Goal: Contribute content

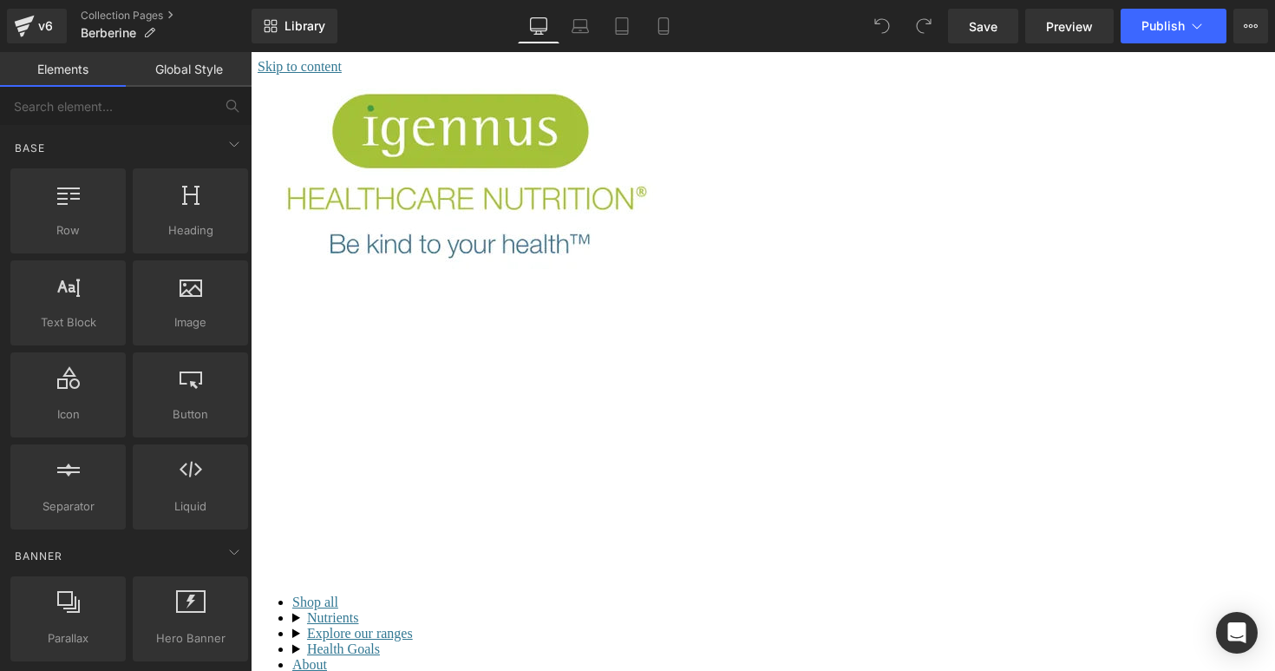
scroll to position [166, 0]
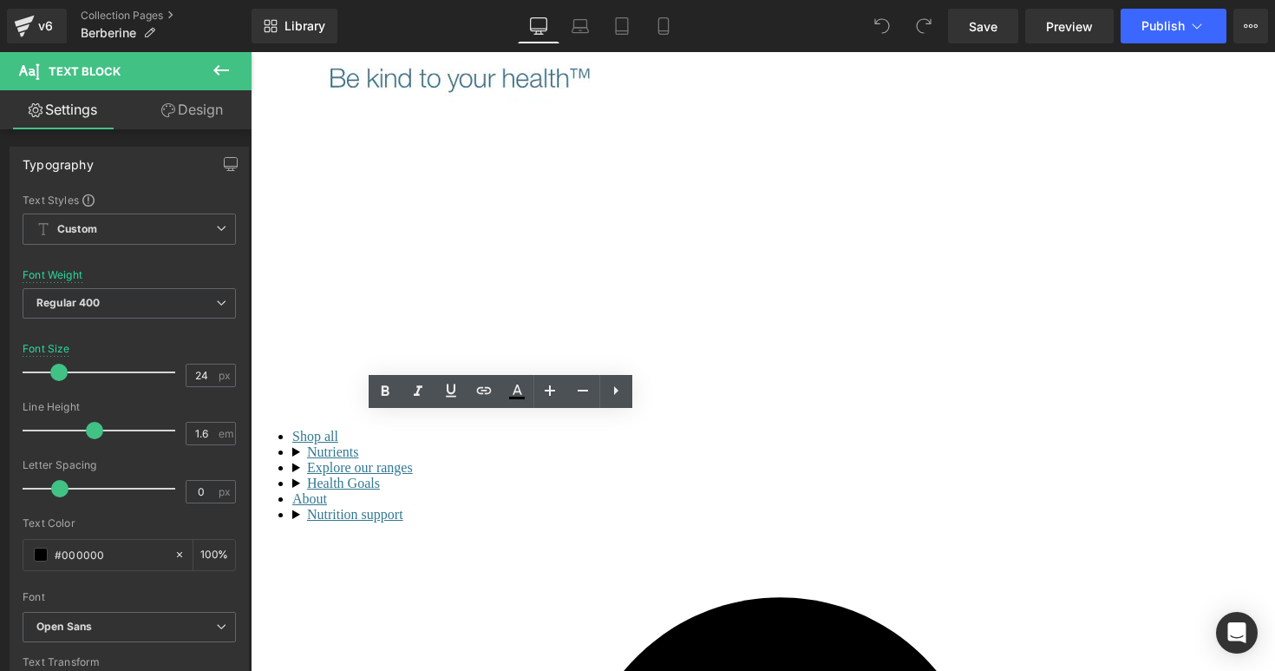
drag, startPoint x: 410, startPoint y: 513, endPoint x: 262, endPoint y: 427, distance: 170.7
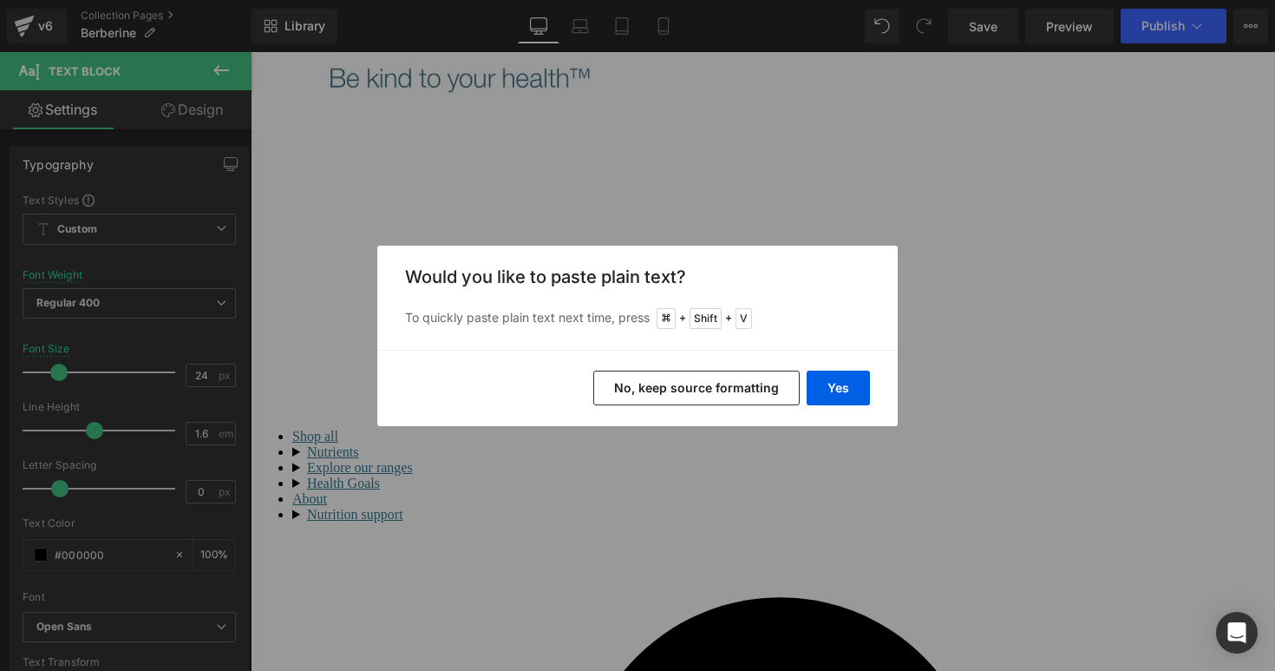
click at [688, 384] on button "No, keep source formatting" at bounding box center [696, 387] width 207 height 35
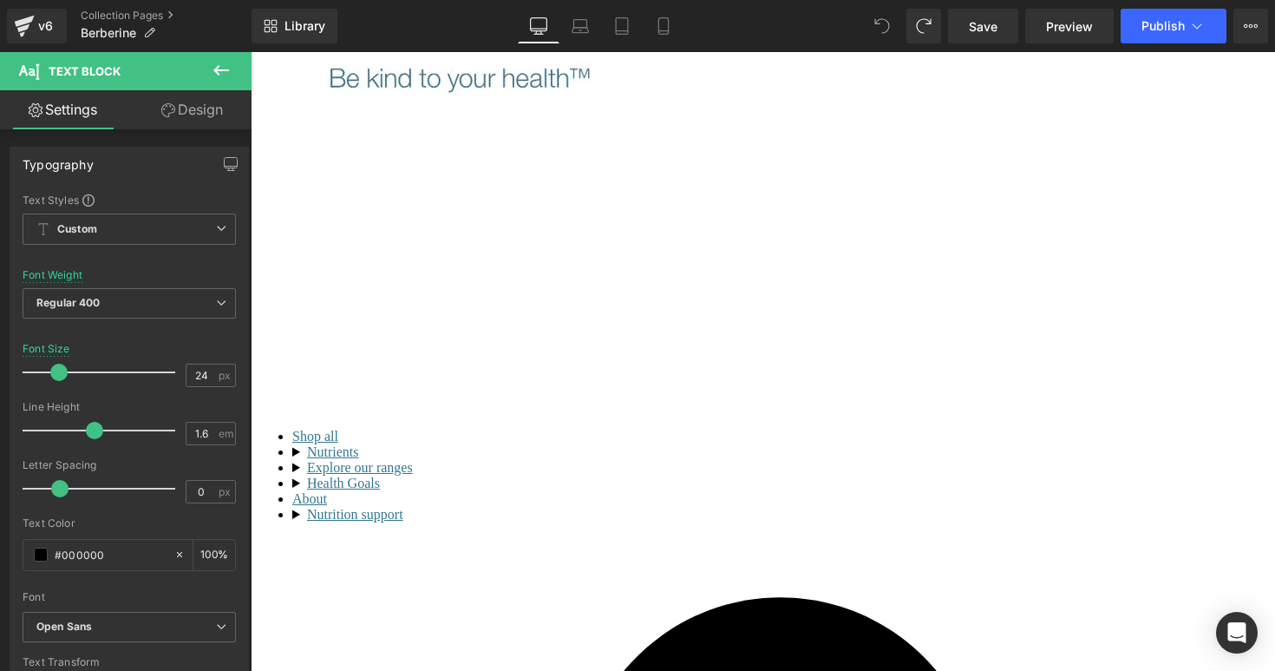
drag, startPoint x: 507, startPoint y: 560, endPoint x: 260, endPoint y: 422, distance: 282.4
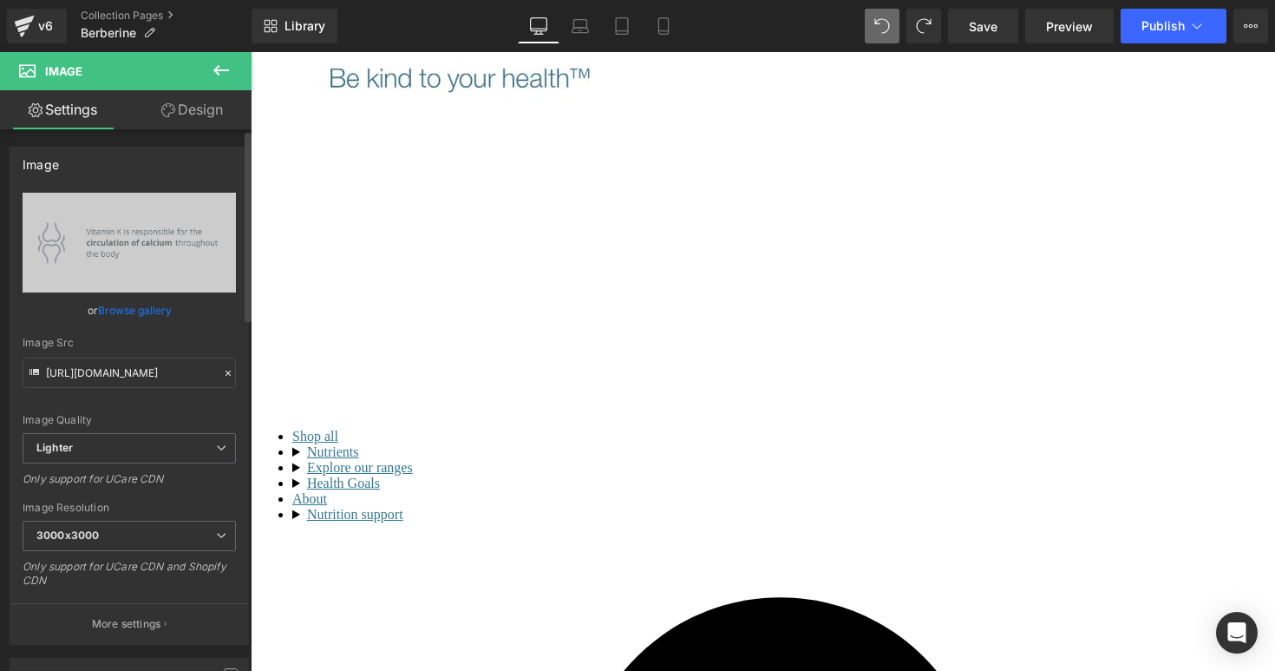
click at [132, 311] on link "Browse gallery" at bounding box center [135, 310] width 74 height 30
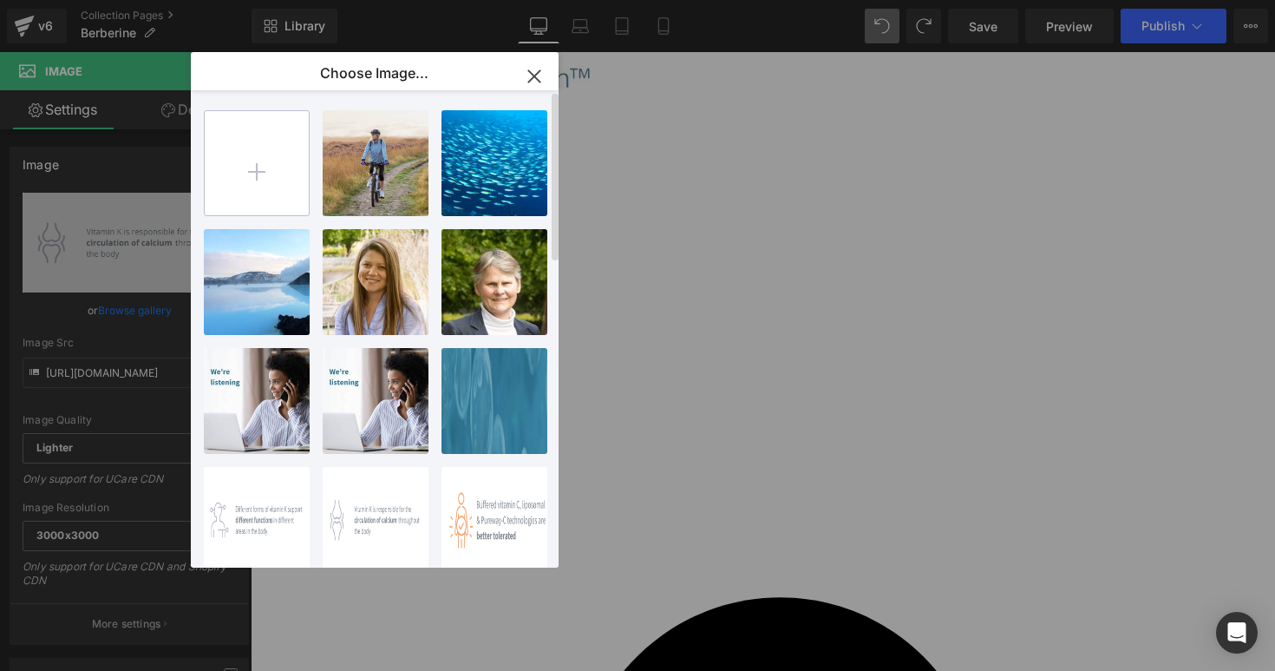
type input "C:\fakepath\1.jpg"
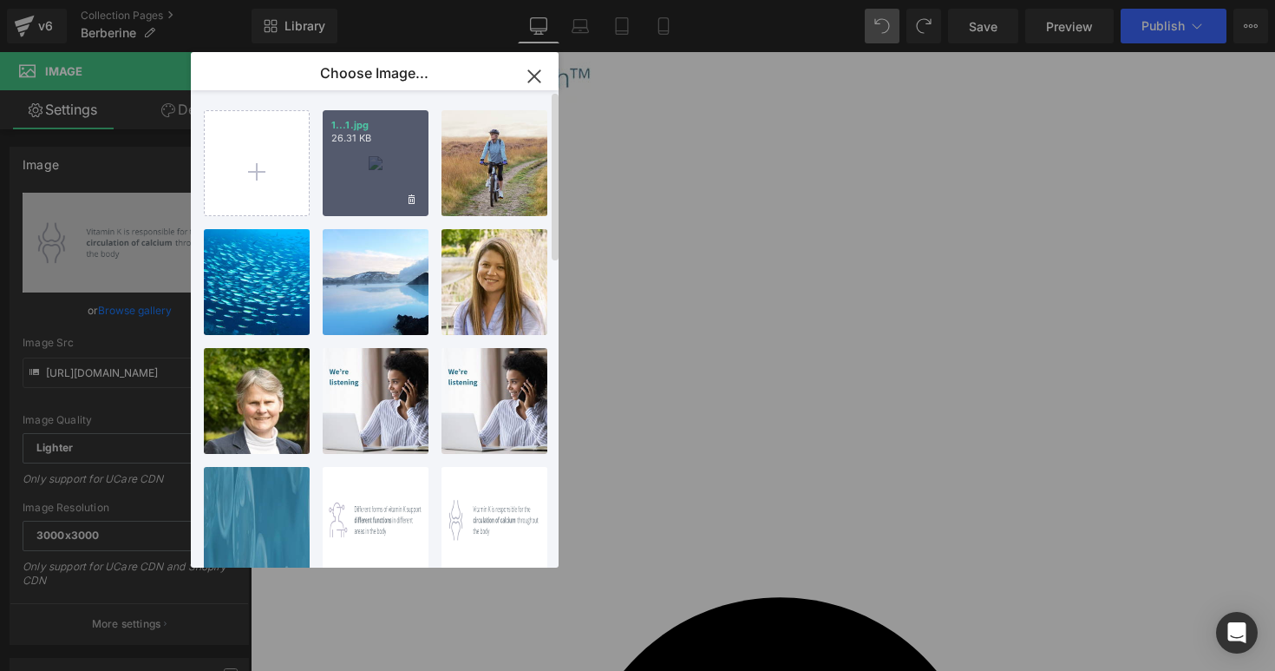
click at [350, 177] on div "1...1.jpg 26.31 KB" at bounding box center [376, 163] width 106 height 106
type input "[URL][DOMAIN_NAME]"
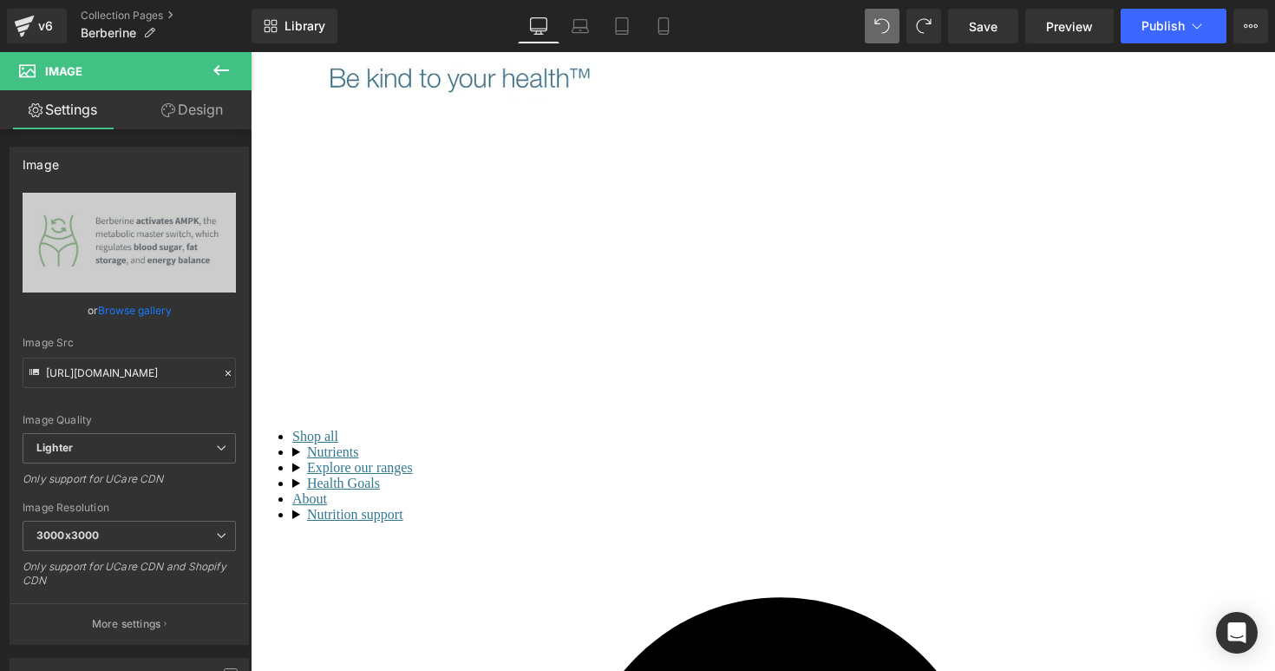
scroll to position [318, 0]
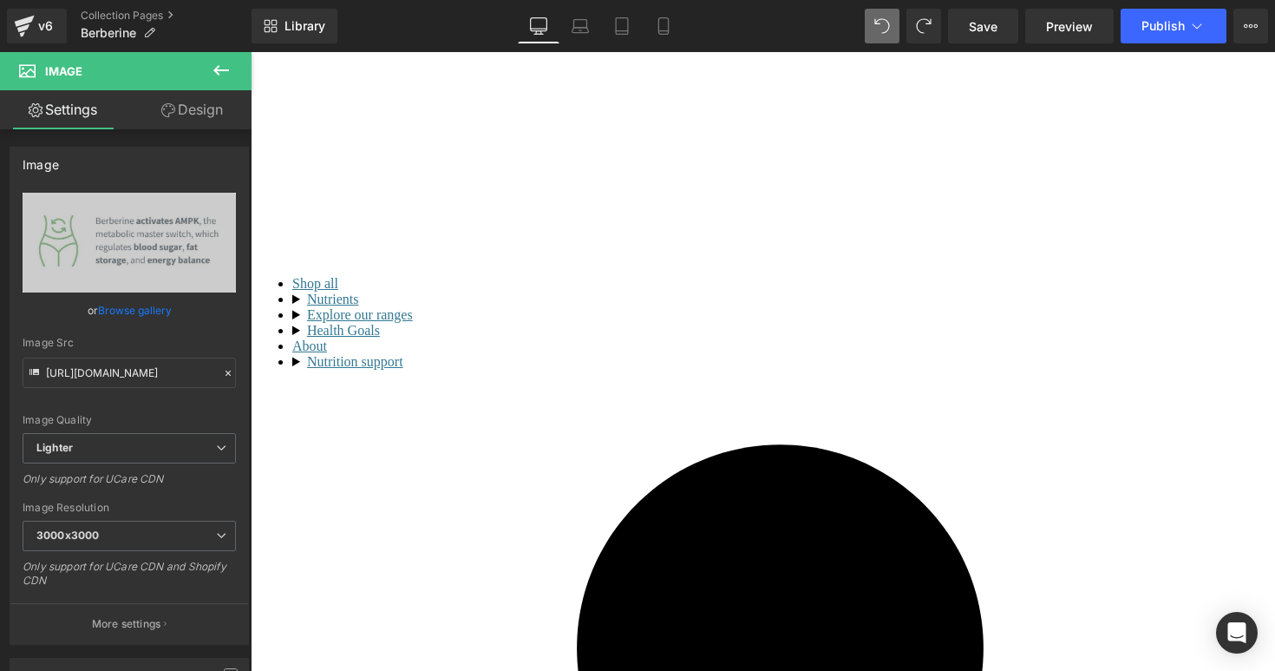
click at [119, 315] on link "Browse gallery" at bounding box center [135, 310] width 74 height 30
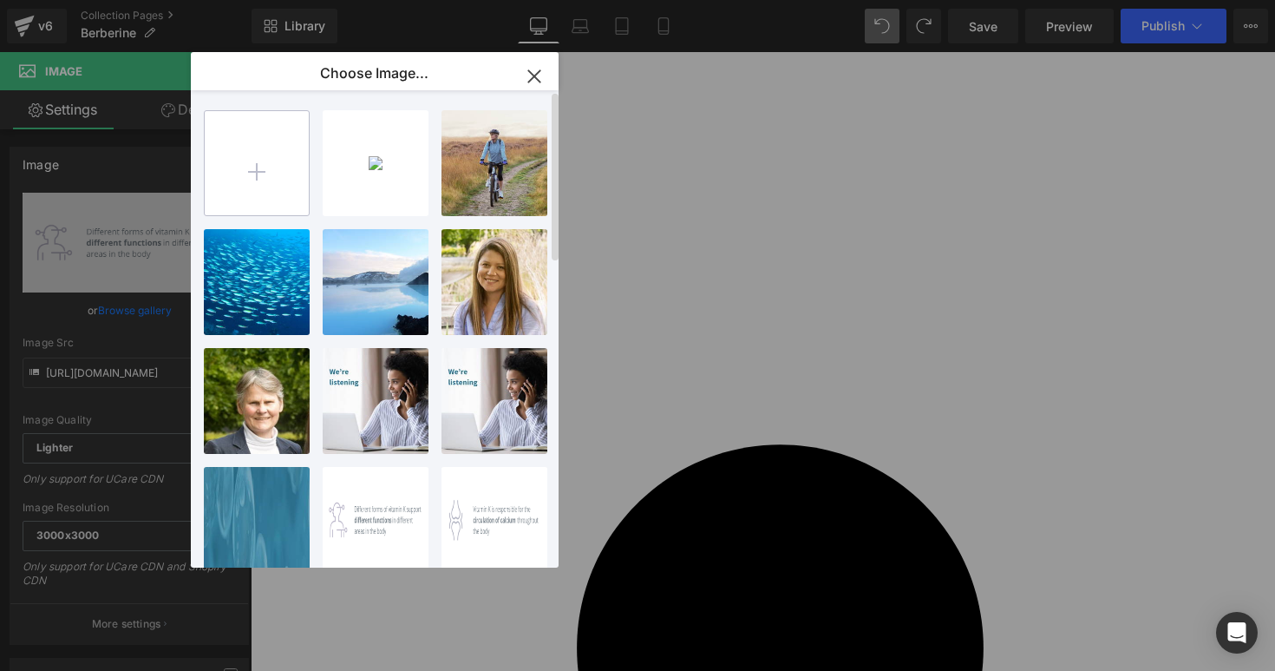
type input "C:\fakepath\2.jpg"
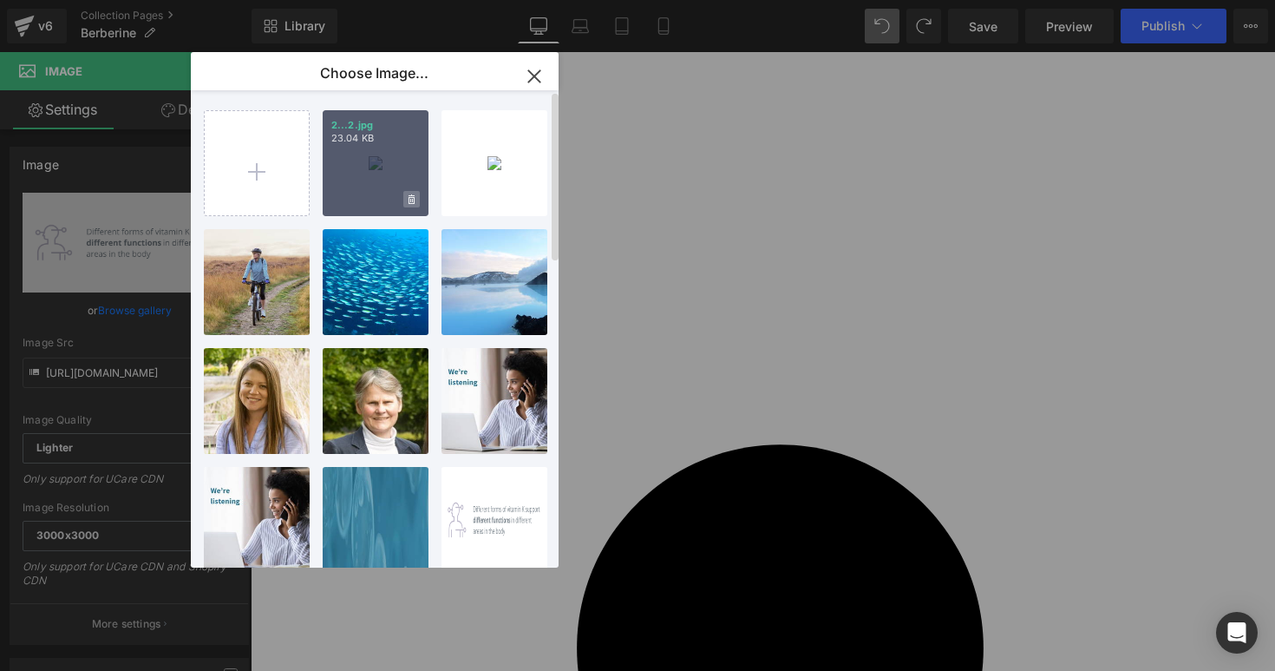
click at [0, 0] on span at bounding box center [0, 0] width 0 height 0
click at [391, 147] on div "Delete image? Yes No" at bounding box center [376, 163] width 106 height 106
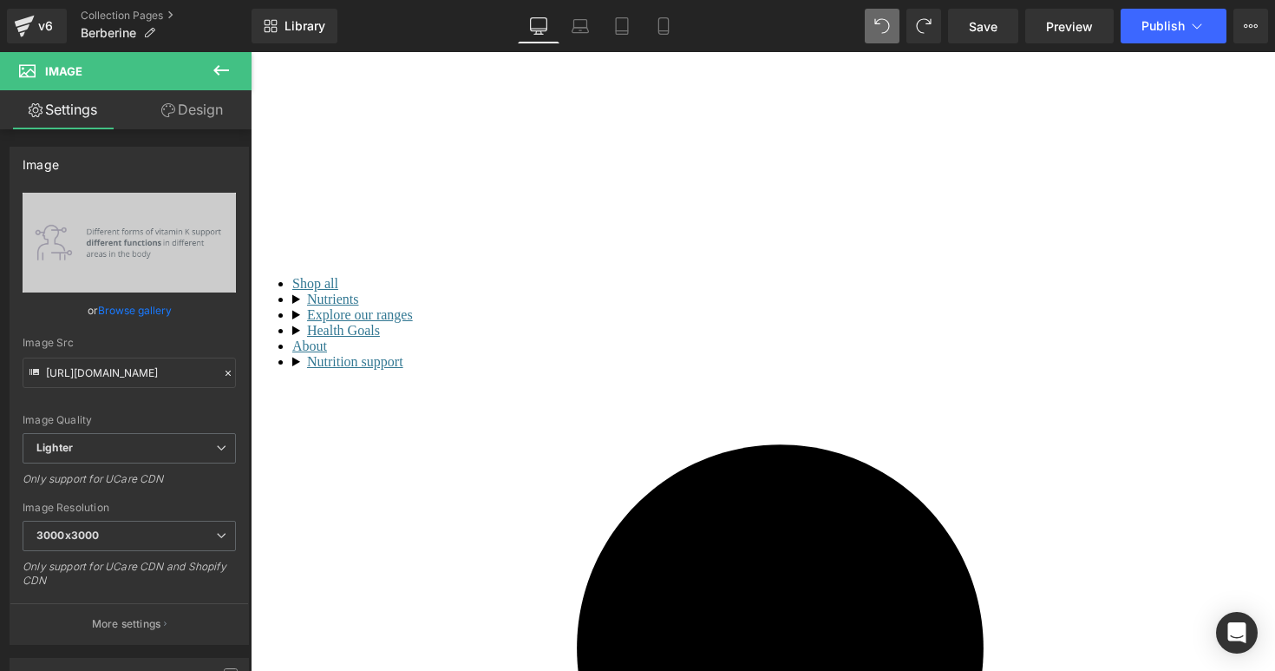
click at [146, 315] on link "Browse gallery" at bounding box center [135, 310] width 74 height 30
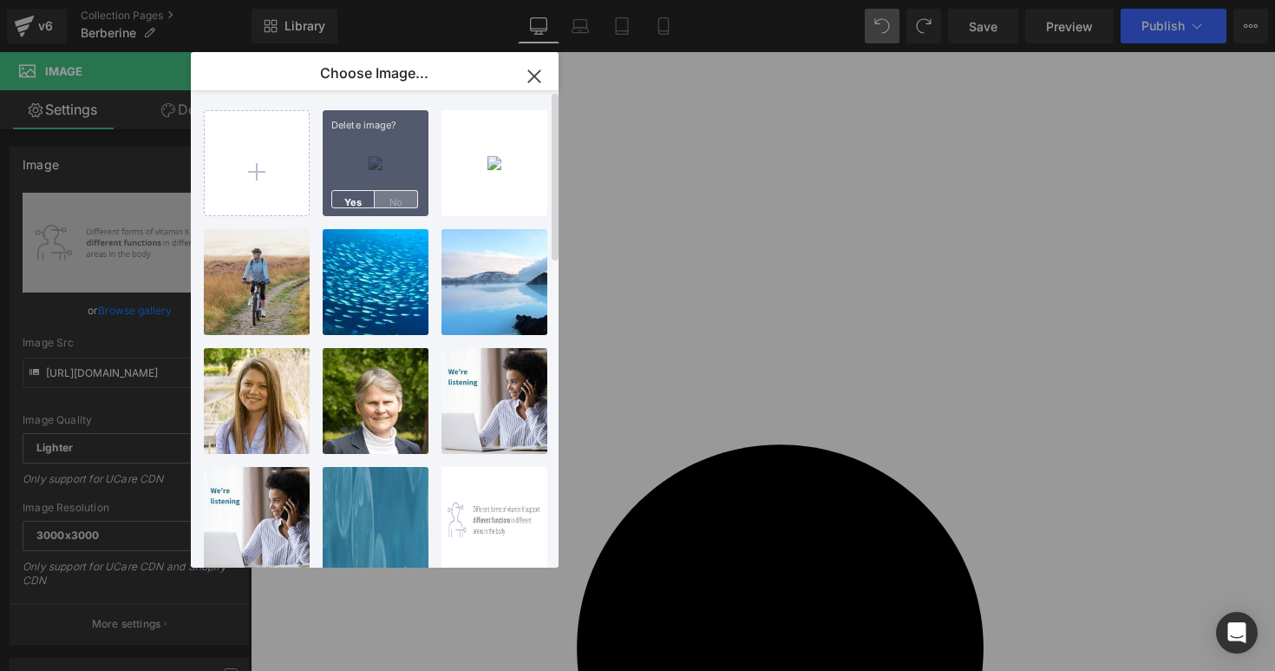
click at [389, 200] on span "No" at bounding box center [396, 199] width 43 height 18
click at [366, 155] on div "2...2.jpg 23.04 KB" at bounding box center [376, 163] width 106 height 106
type input "[URL][DOMAIN_NAME]"
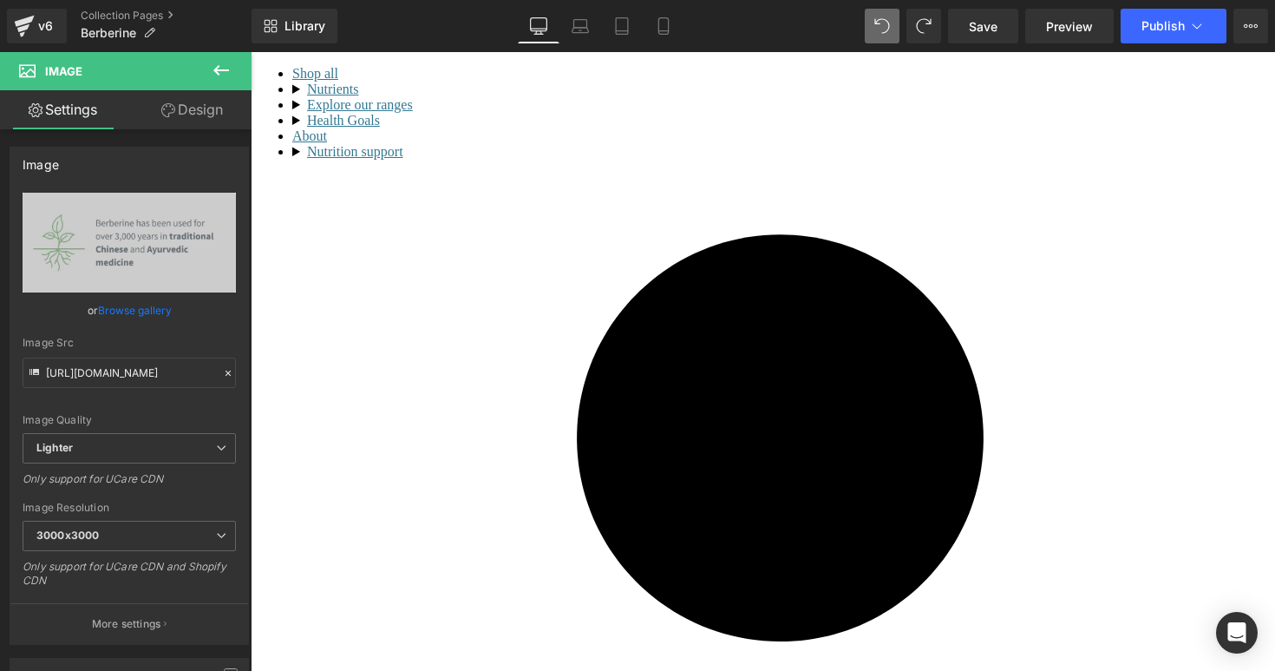
scroll to position [575, 0]
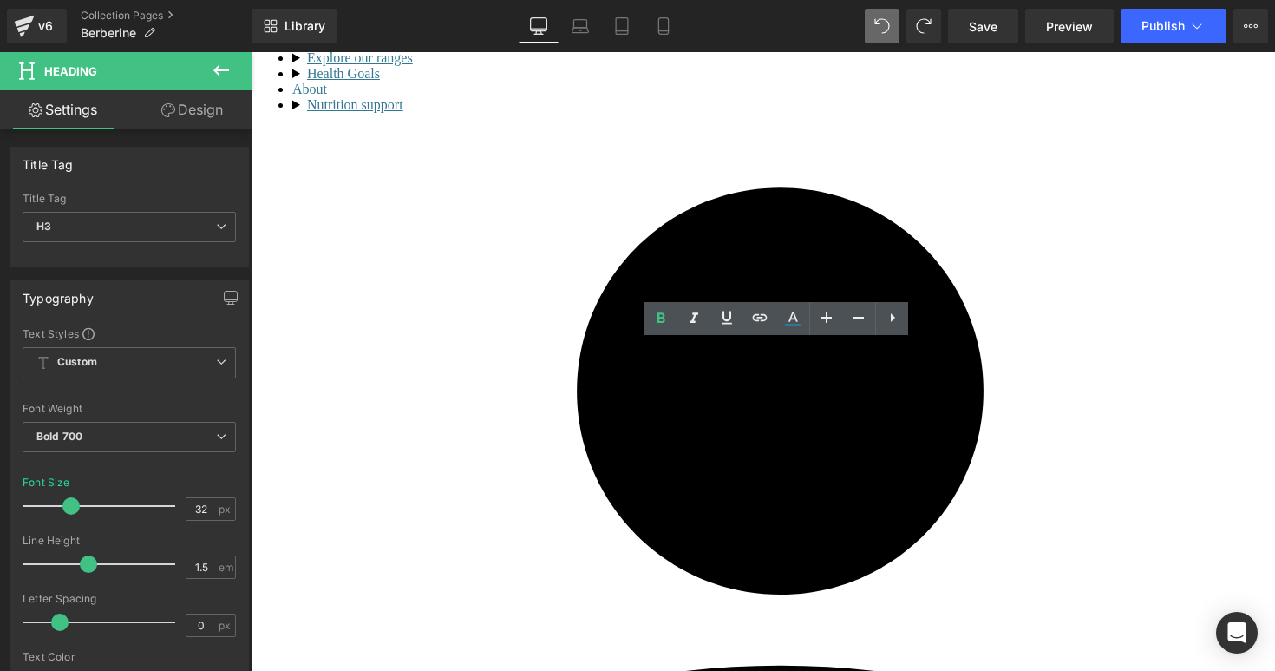
drag, startPoint x: 502, startPoint y: 364, endPoint x: 285, endPoint y: 366, distance: 216.9
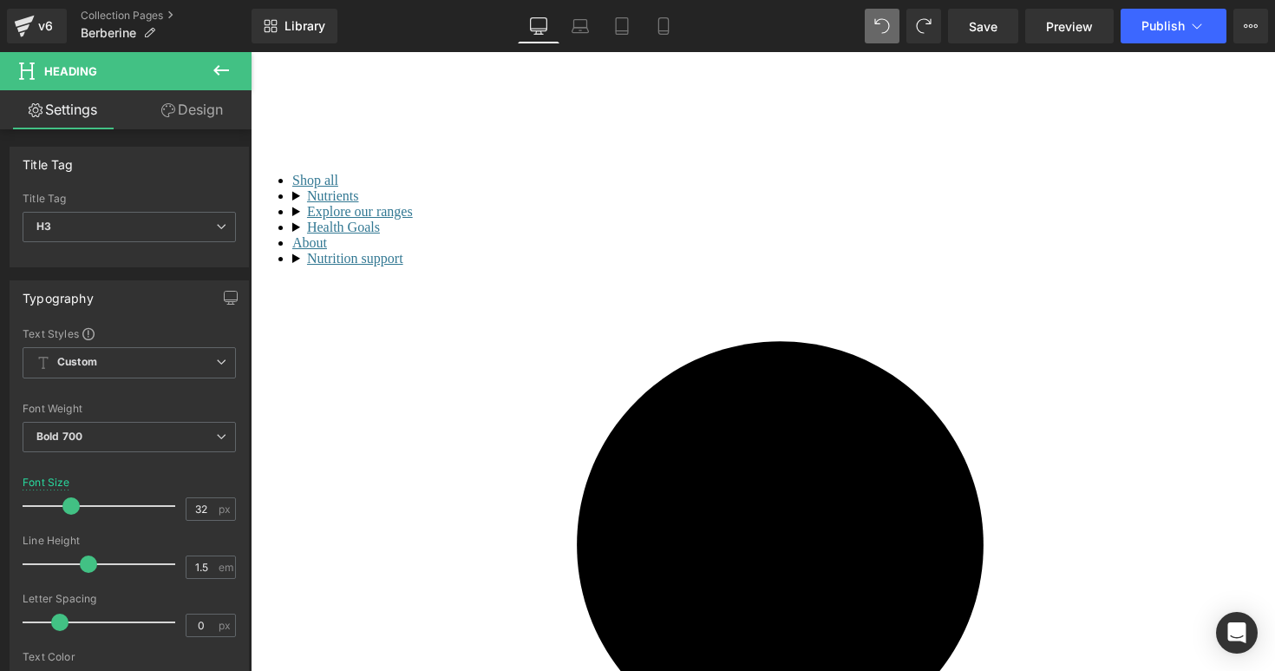
scroll to position [630, 0]
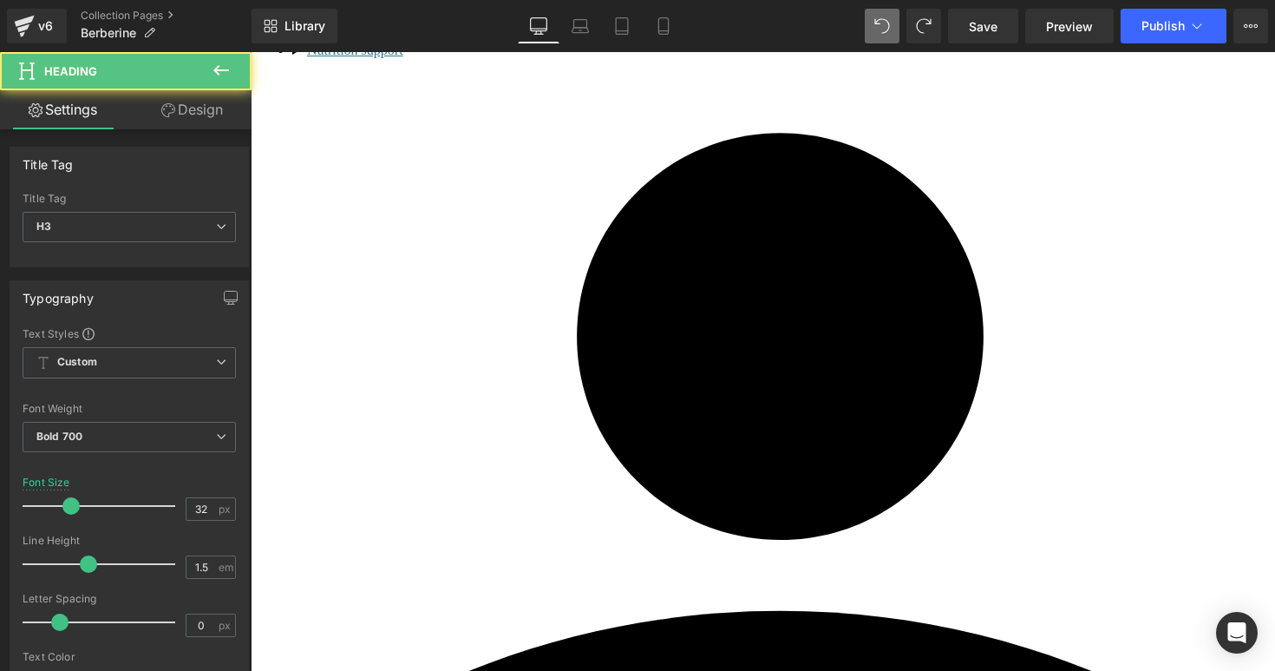
drag, startPoint x: 422, startPoint y: 311, endPoint x: 276, endPoint y: 295, distance: 146.7
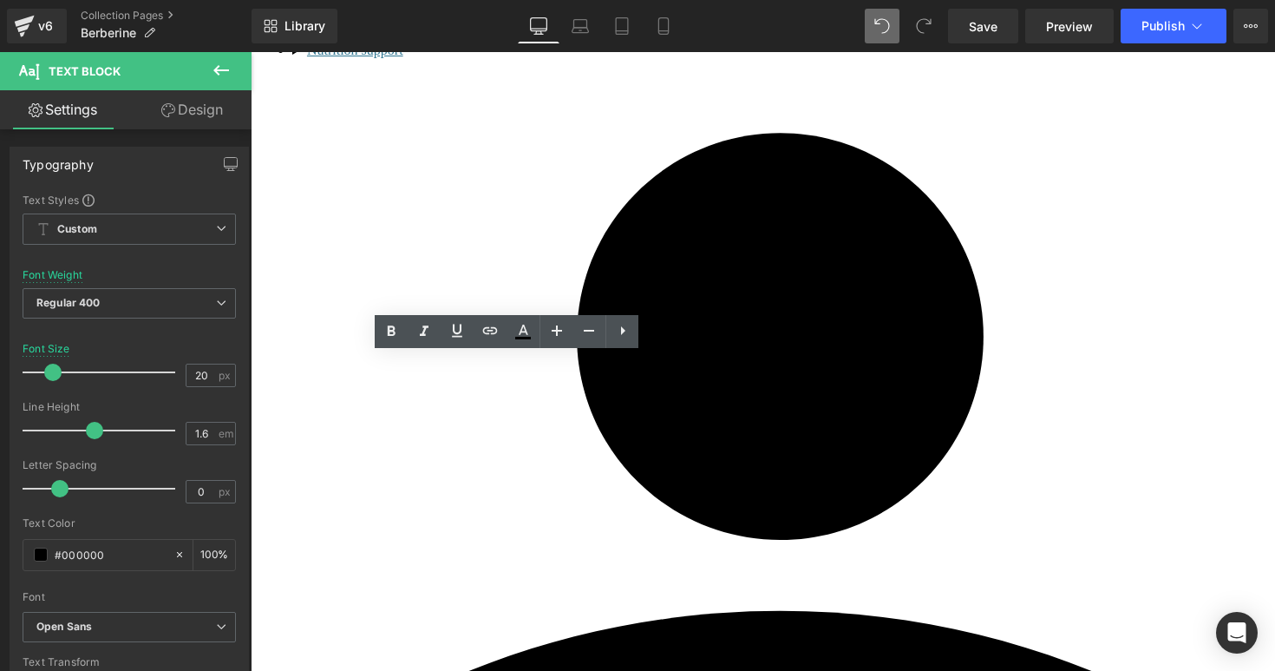
drag, startPoint x: 273, startPoint y: 365, endPoint x: 668, endPoint y: 451, distance: 404.0
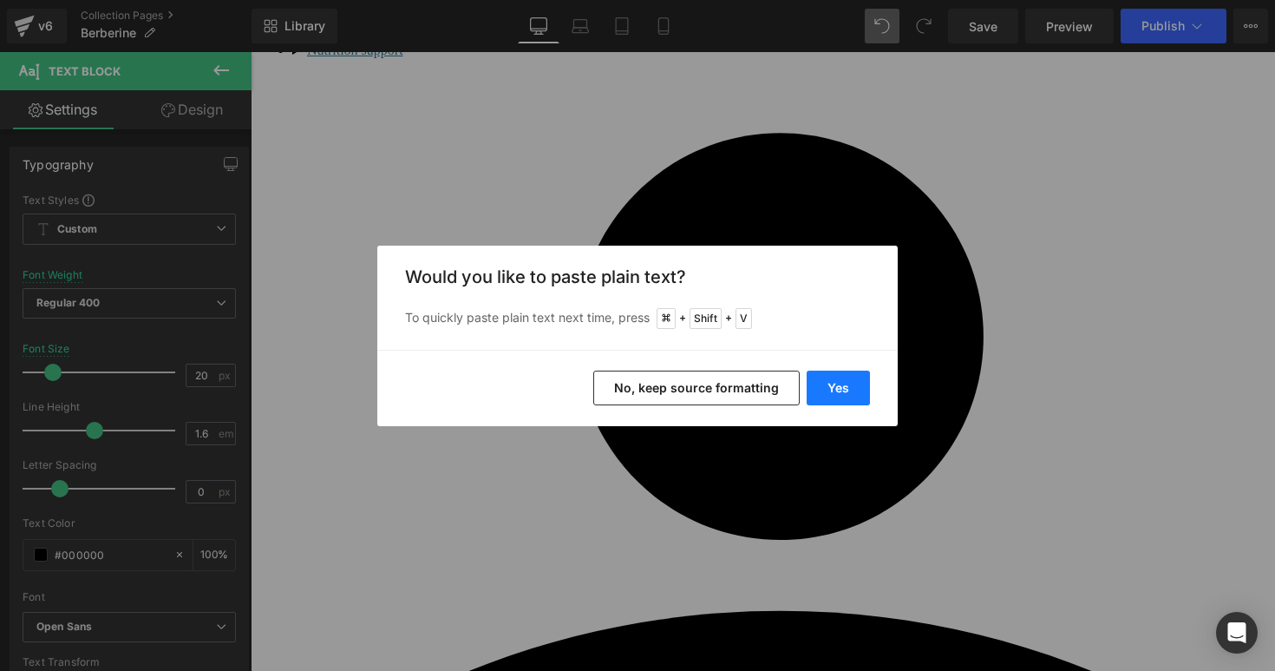
click at [823, 391] on button "Yes" at bounding box center [838, 387] width 63 height 35
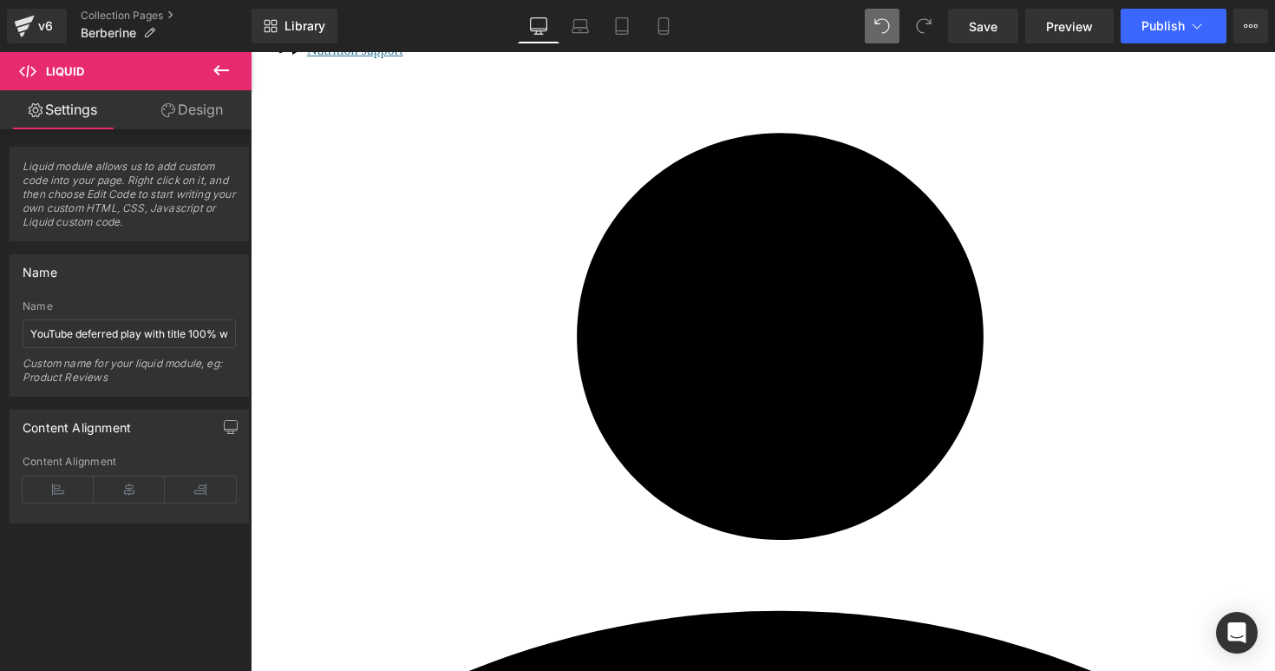
click at [196, 105] on link "Design" at bounding box center [192, 109] width 126 height 39
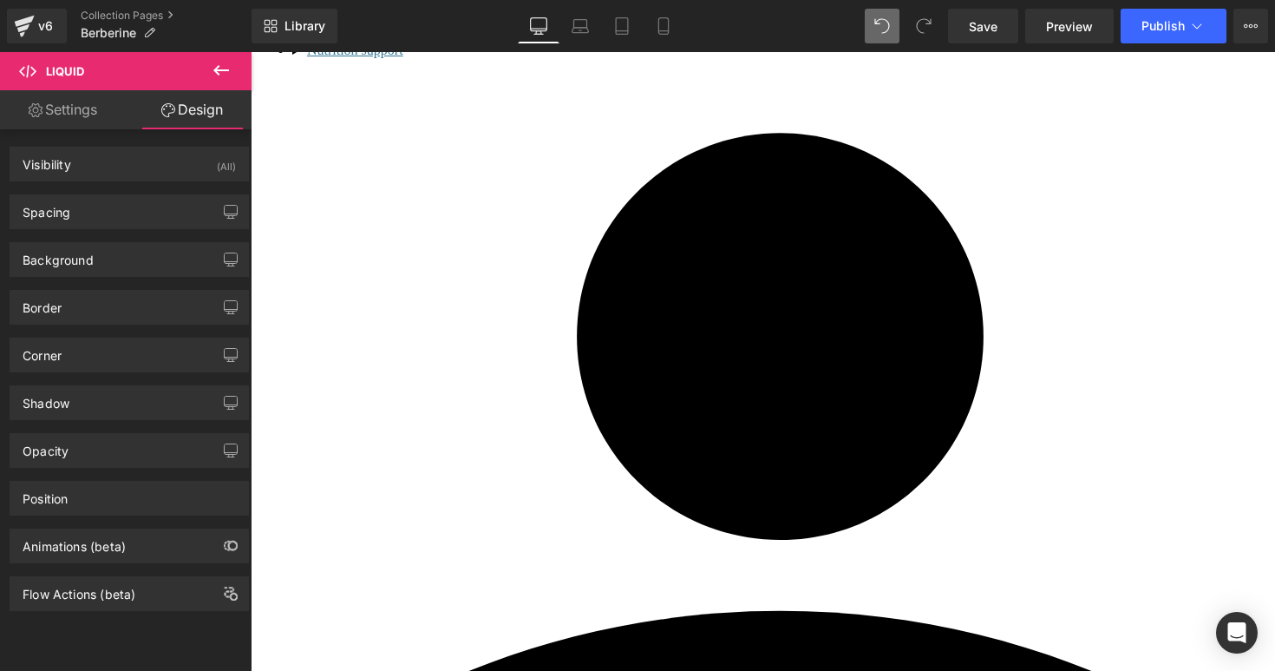
click at [55, 110] on link "Settings" at bounding box center [63, 109] width 126 height 39
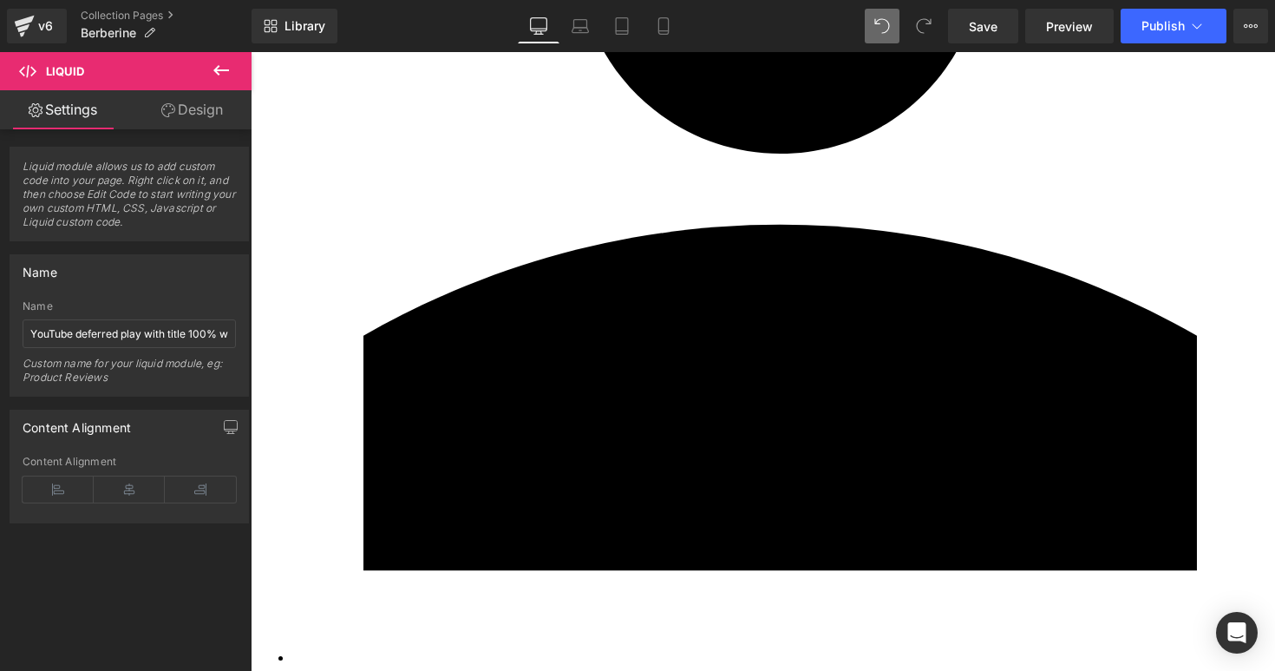
scroll to position [975, 0]
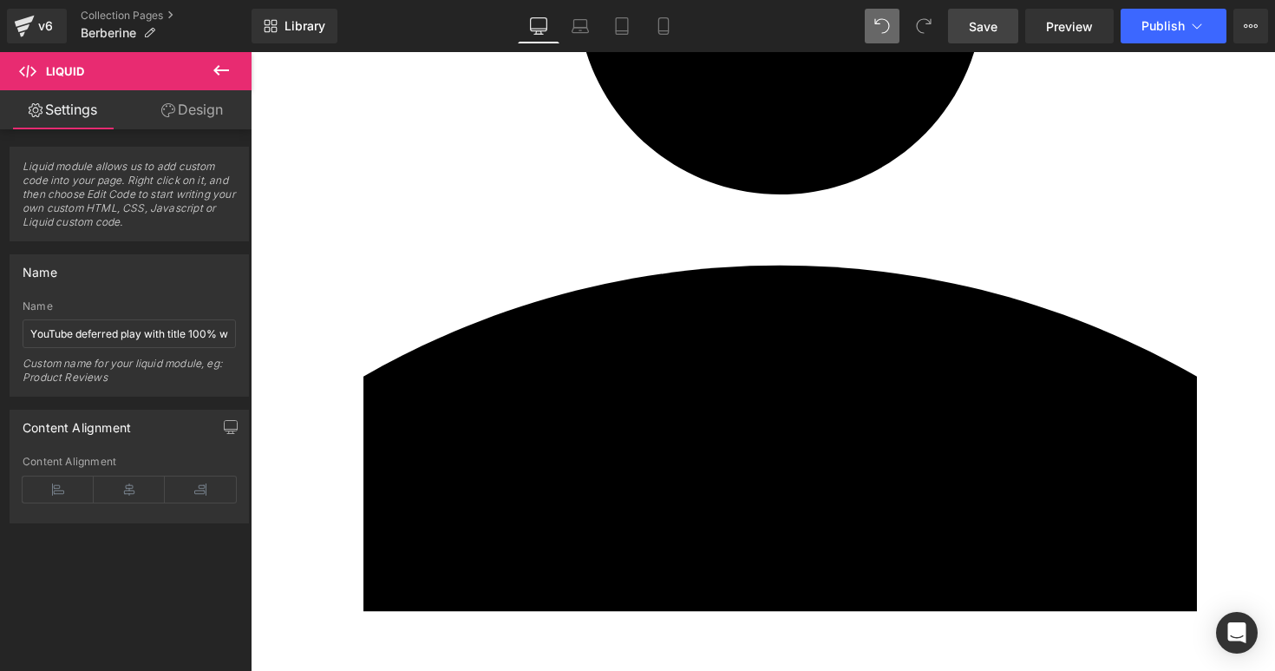
click at [966, 26] on link "Save" at bounding box center [983, 26] width 70 height 35
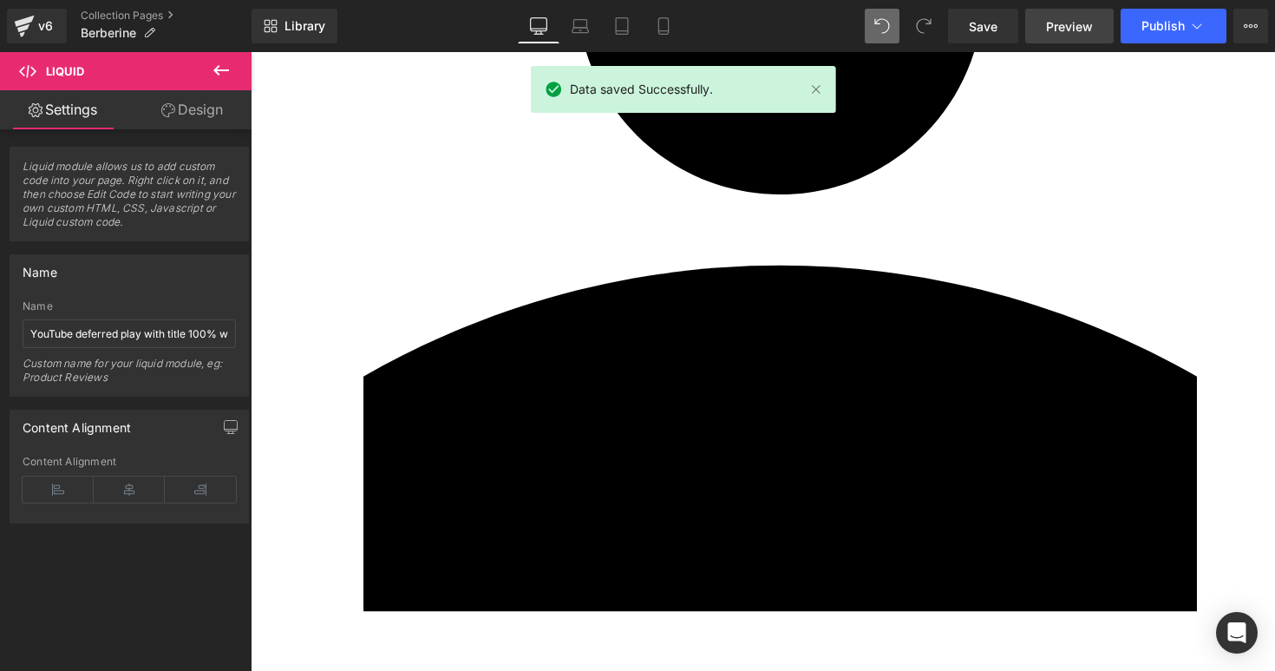
click at [1071, 34] on span "Preview" at bounding box center [1069, 26] width 47 height 18
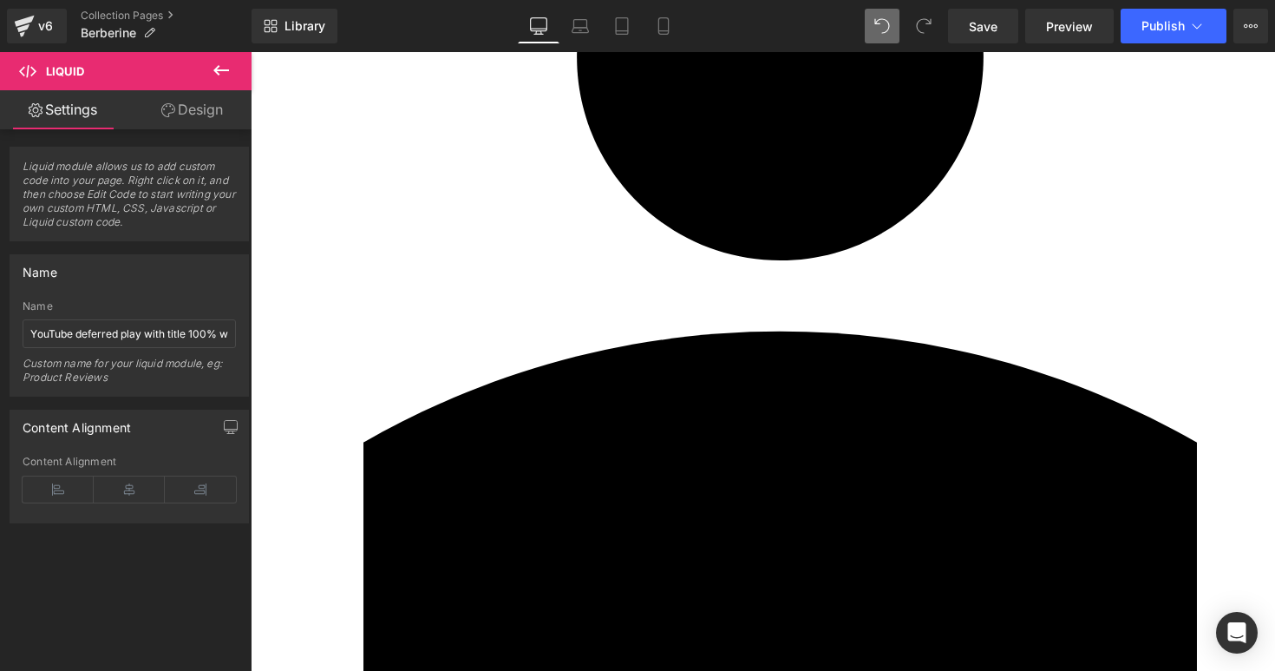
scroll to position [807, 0]
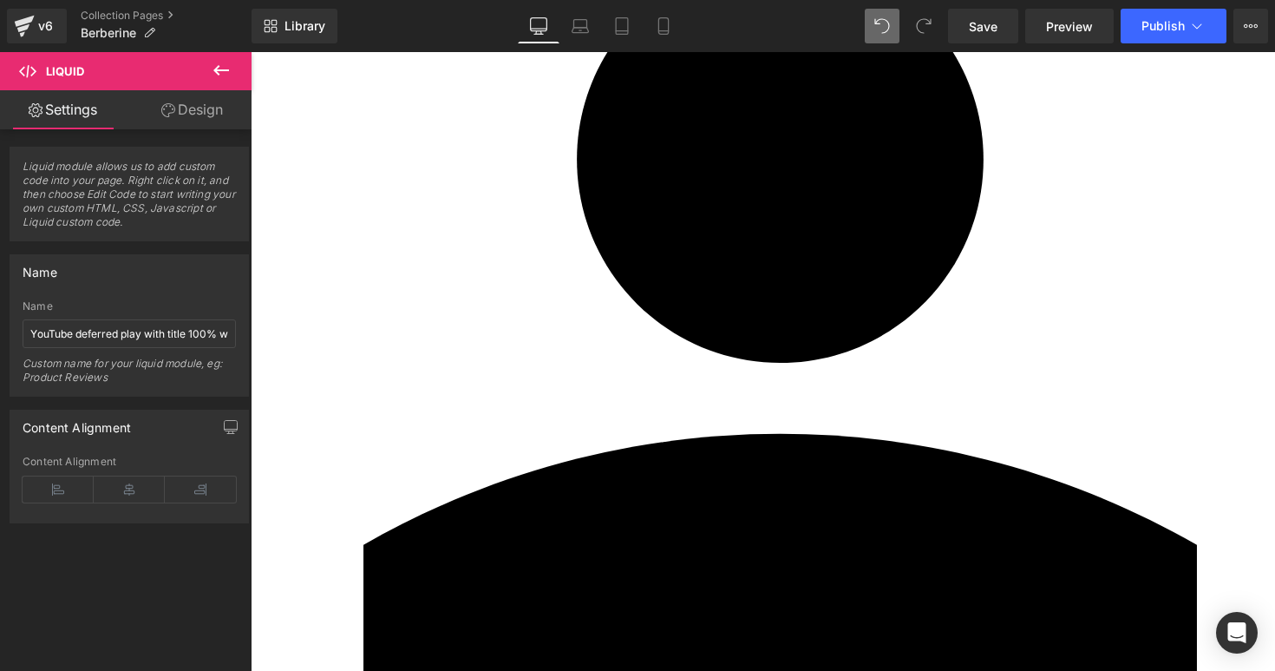
click at [197, 108] on link "Design" at bounding box center [192, 109] width 126 height 39
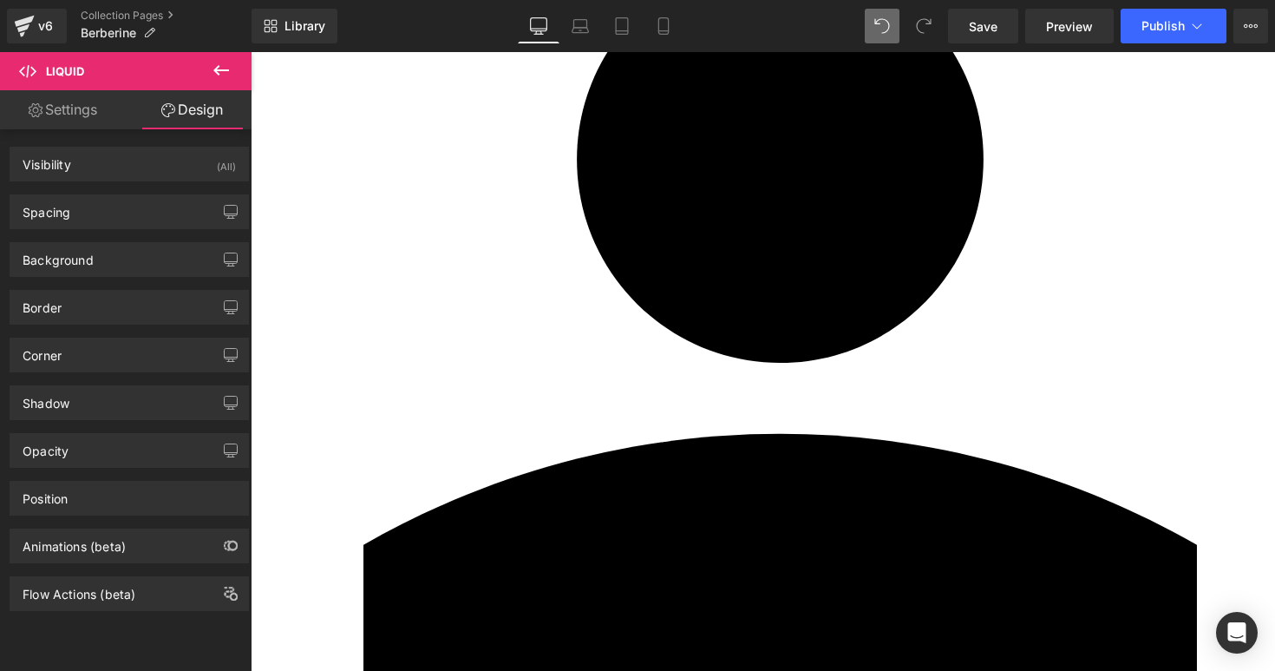
click at [219, 75] on icon at bounding box center [221, 70] width 16 height 10
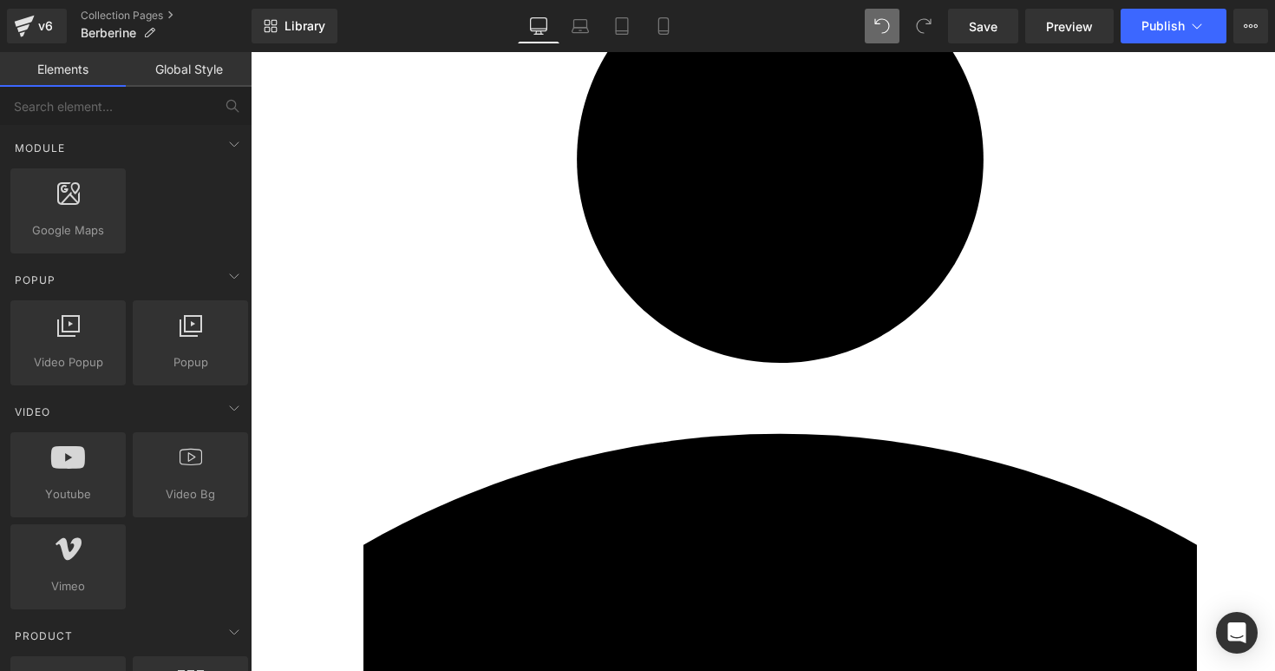
scroll to position [907, 0]
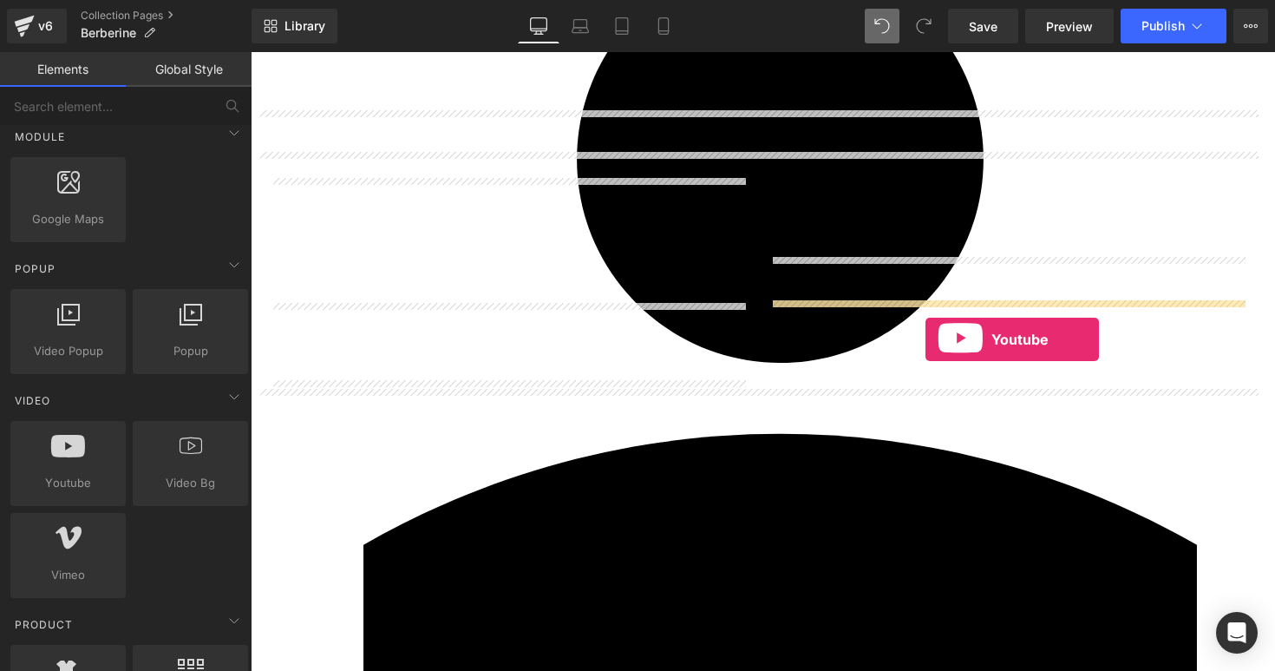
drag, startPoint x: 318, startPoint y: 538, endPoint x: 926, endPoint y: 339, distance: 639.9
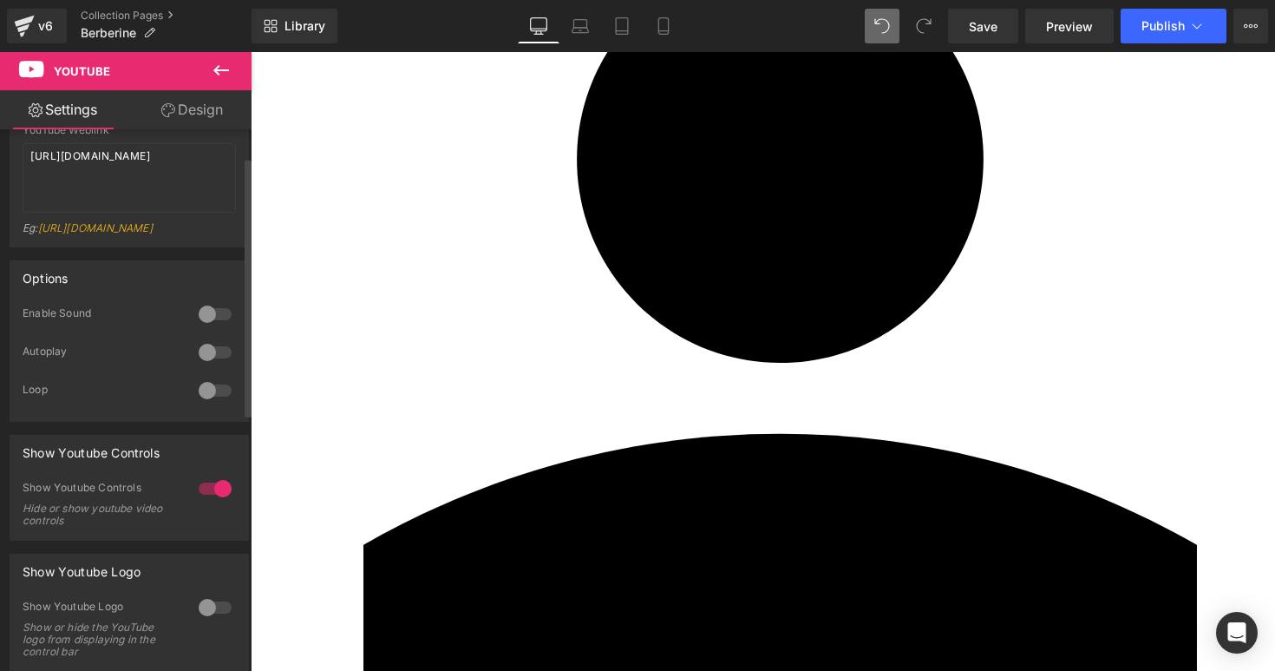
scroll to position [0, 0]
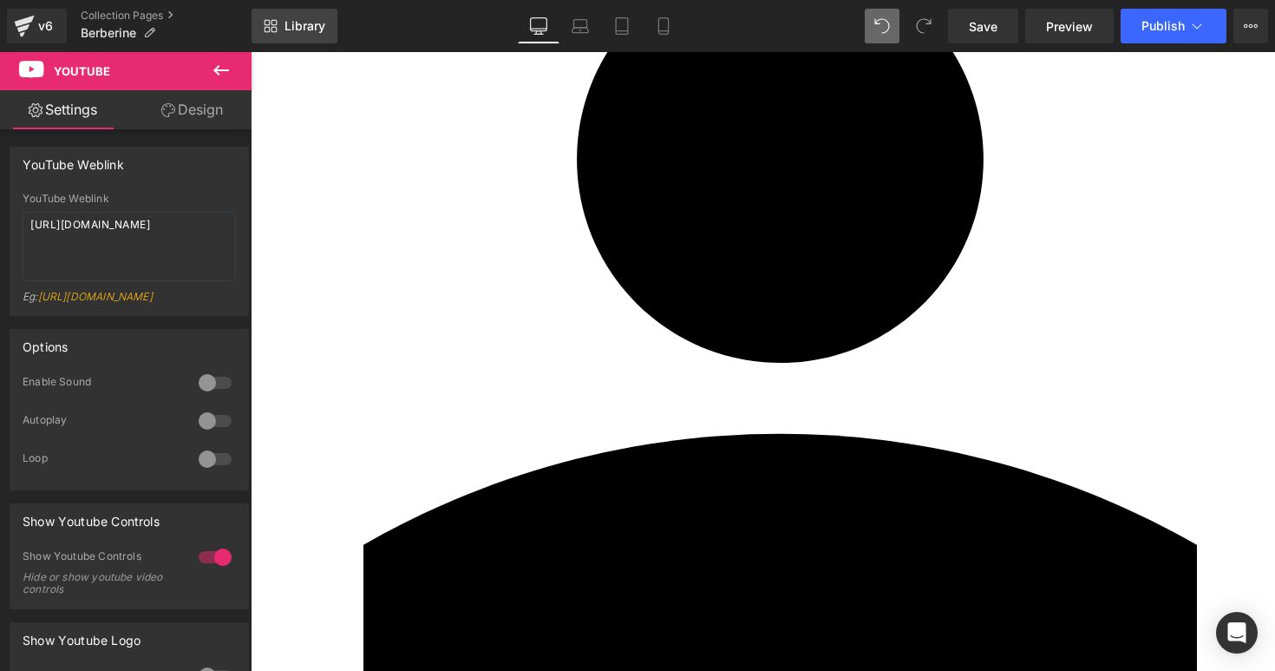
click at [292, 22] on span "Library" at bounding box center [305, 26] width 41 height 16
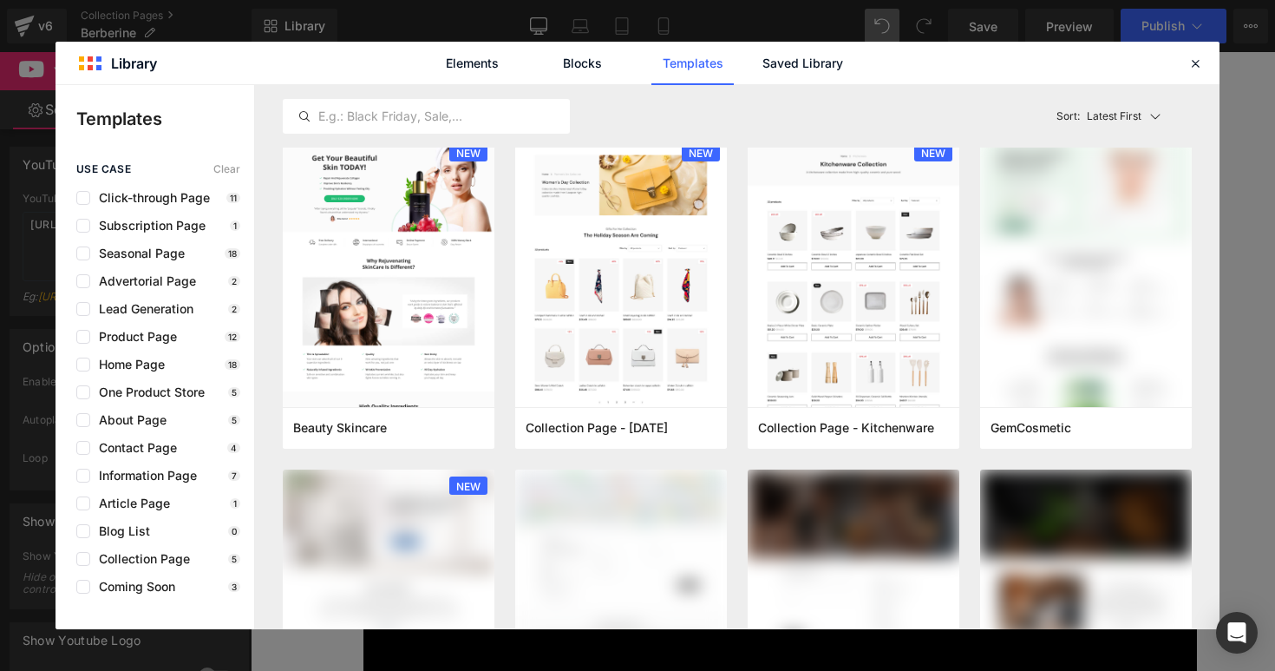
scroll to position [1100, 0]
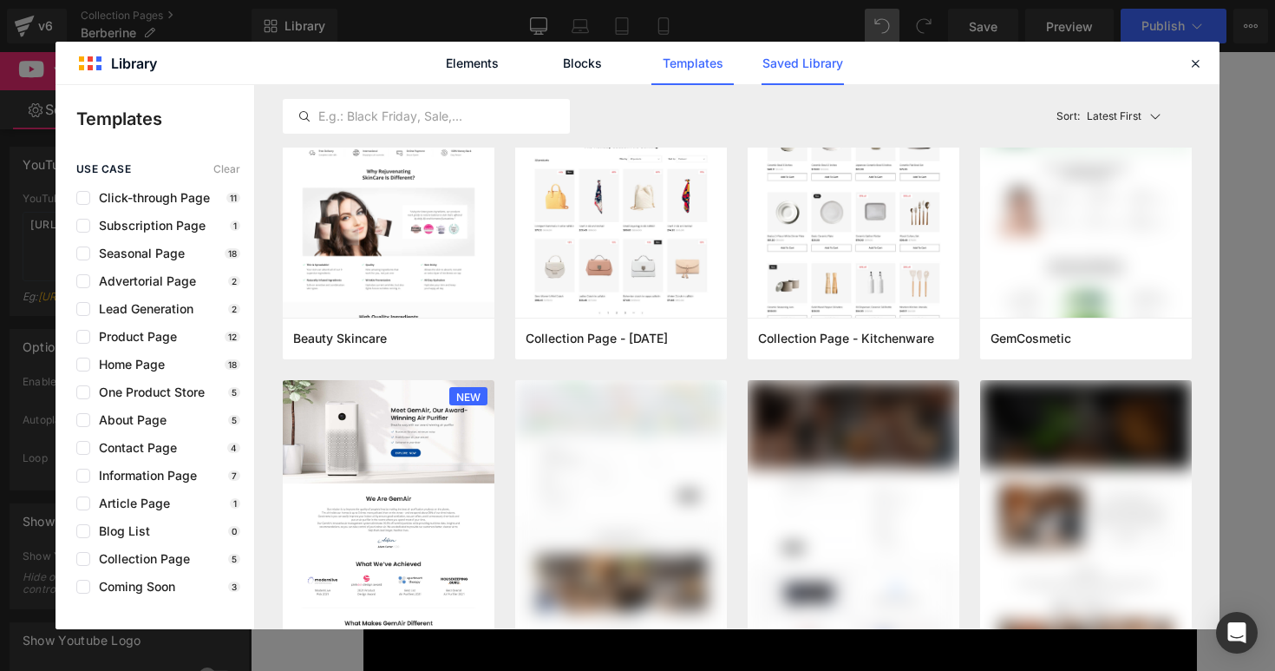
click at [789, 65] on link "Saved Library" at bounding box center [803, 63] width 82 height 43
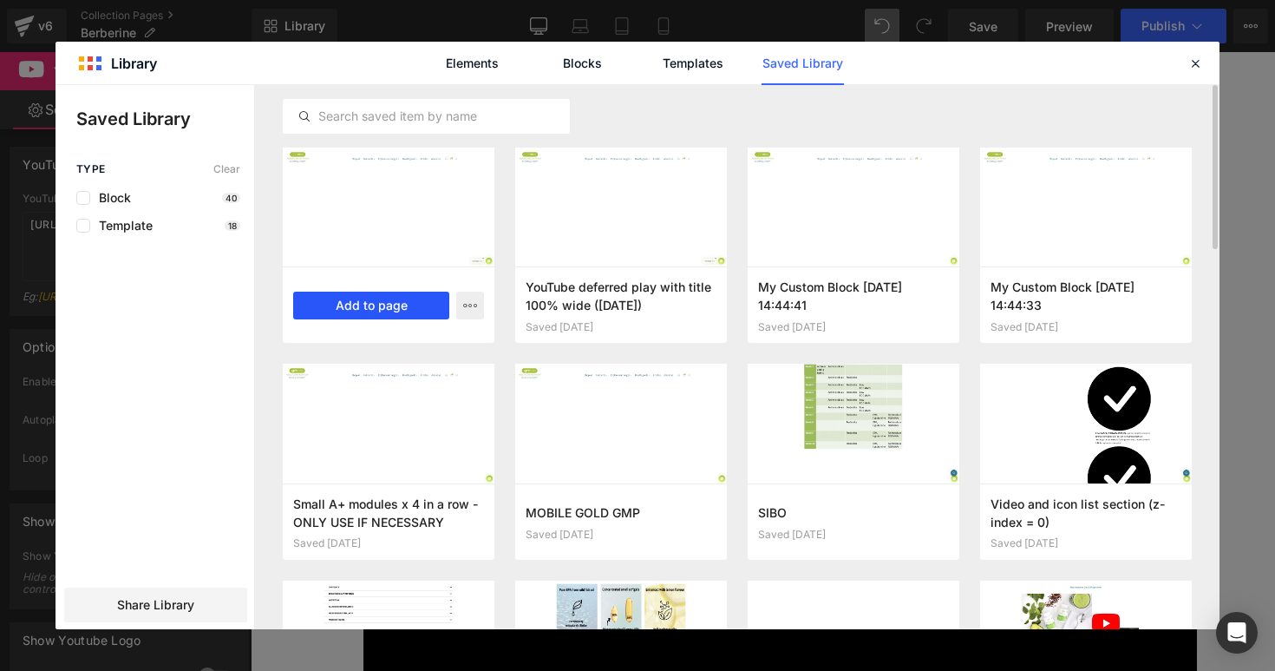
click at [371, 304] on button "Add to page" at bounding box center [371, 306] width 156 height 28
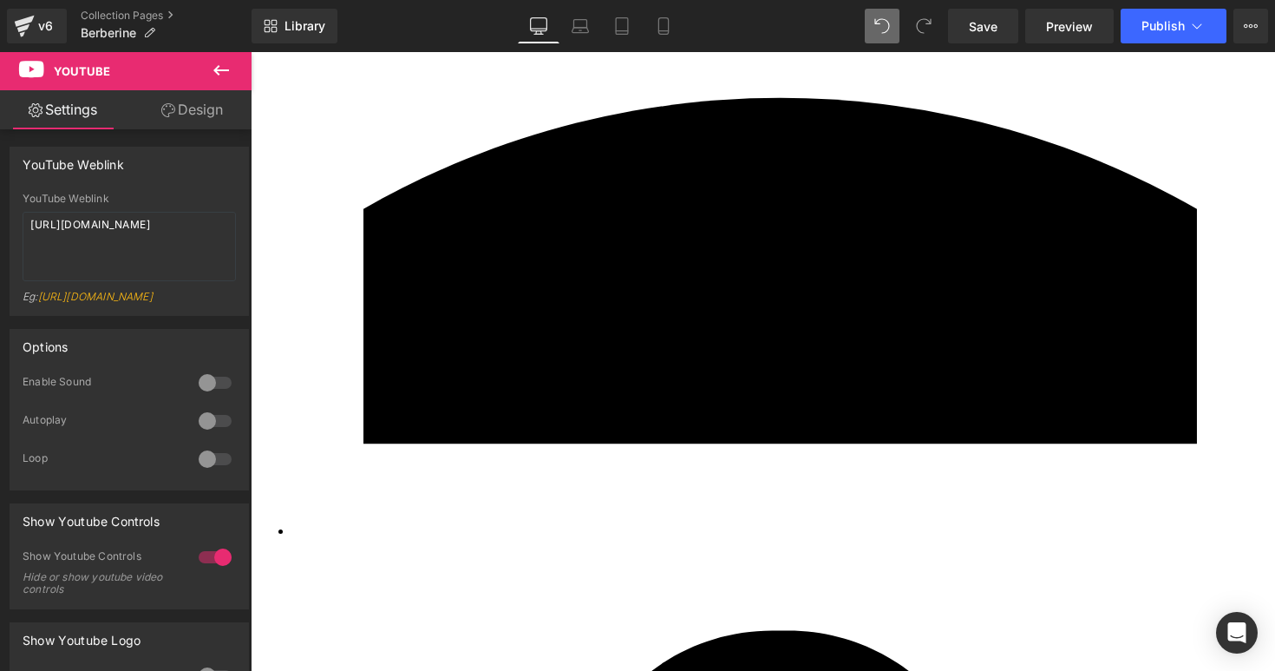
scroll to position [688, 0]
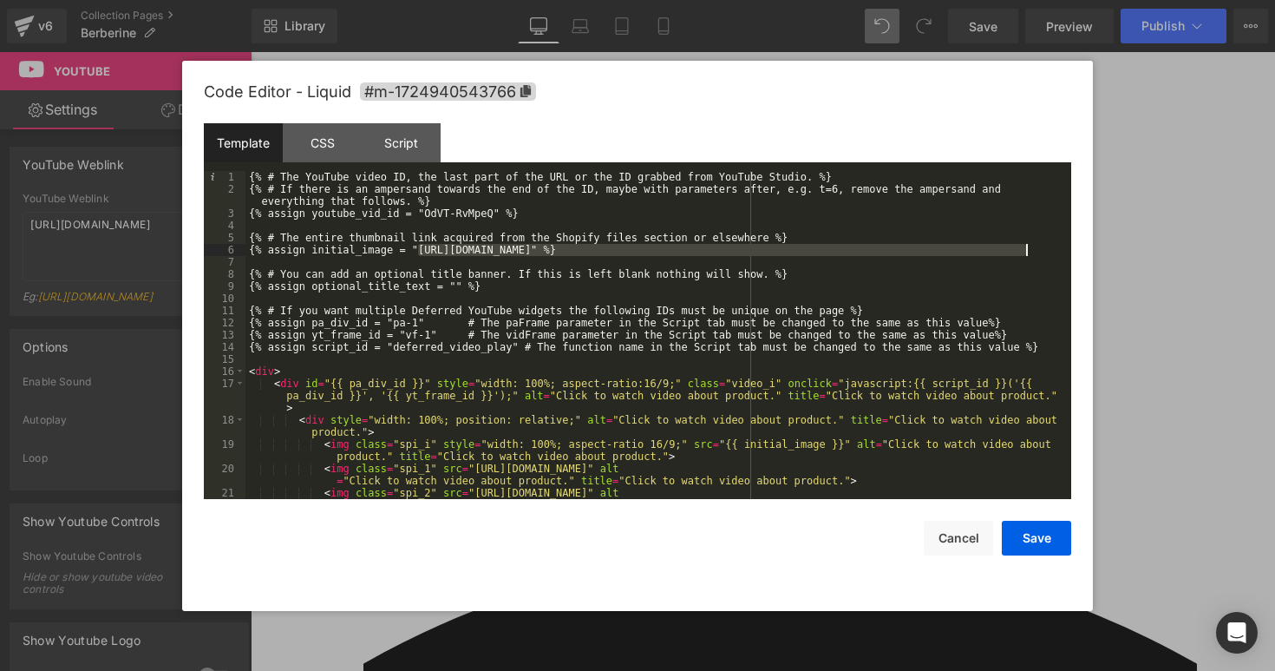
drag, startPoint x: 418, startPoint y: 250, endPoint x: 1014, endPoint y: 254, distance: 596.1
click at [1026, 249] on div "{% # The YouTube video ID, the last part of the URL or the ID grabbed from YouT…" at bounding box center [655, 353] width 819 height 364
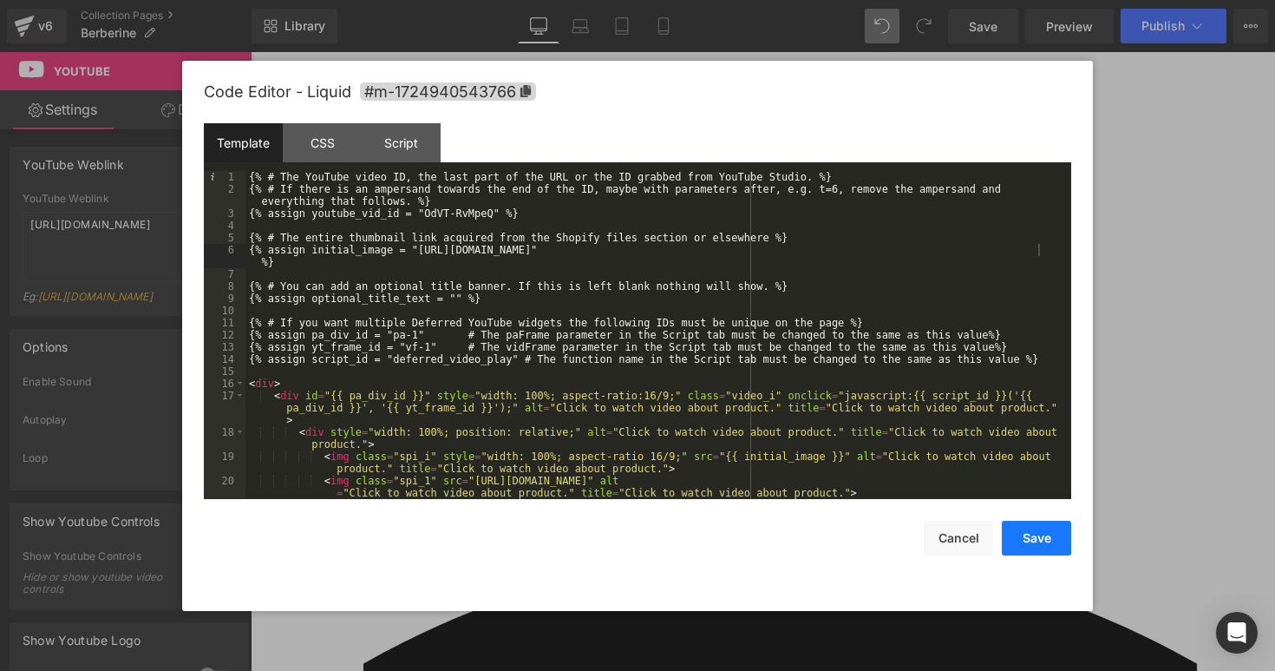
click at [1040, 542] on button "Save" at bounding box center [1036, 538] width 69 height 35
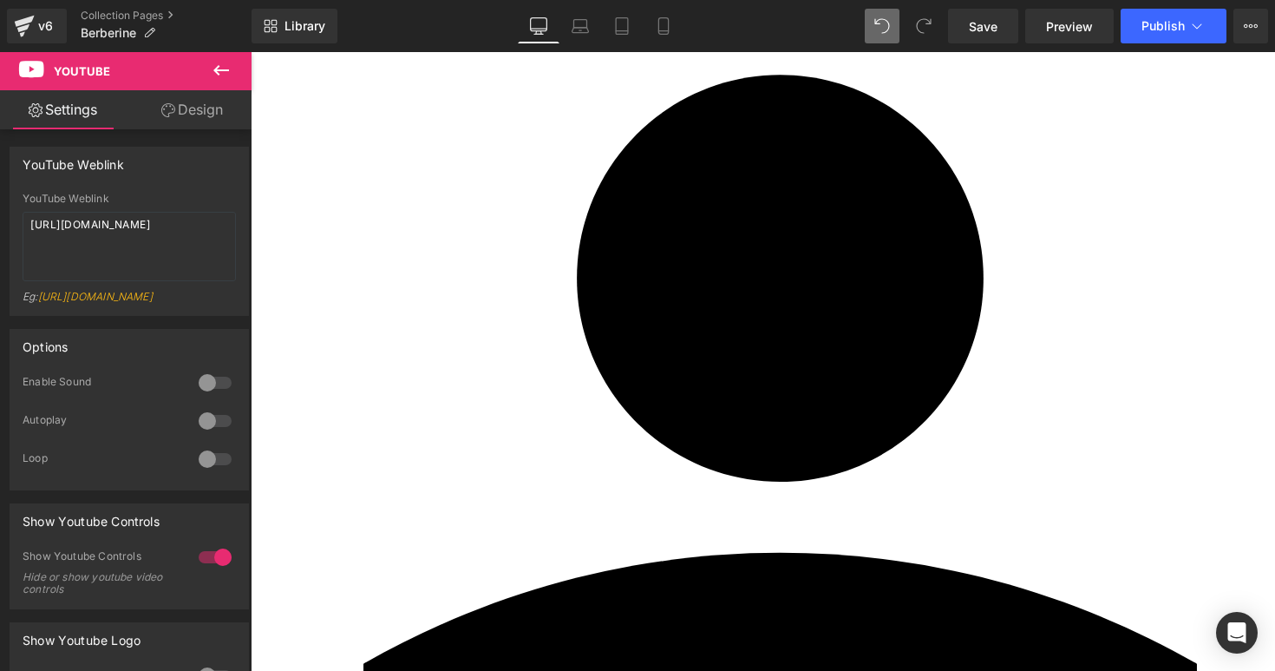
scroll to position [872, 0]
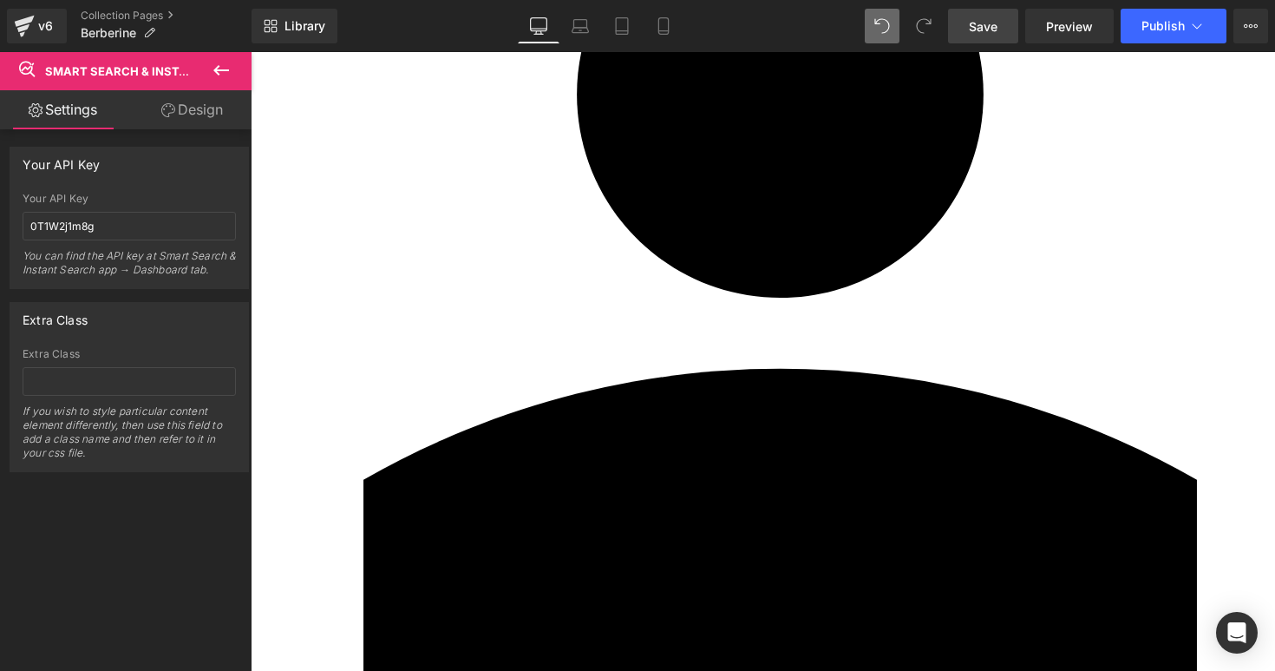
click at [995, 32] on span "Save" at bounding box center [983, 26] width 29 height 18
click at [1159, 29] on span "Publish" at bounding box center [1163, 26] width 43 height 14
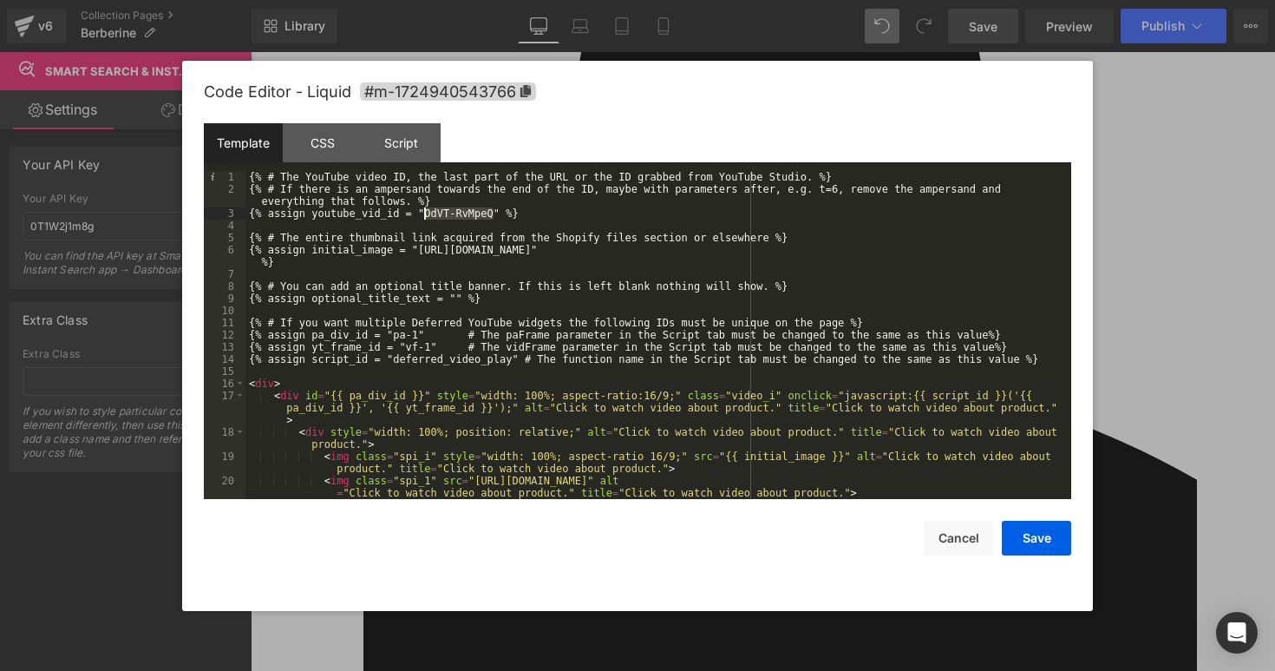
drag, startPoint x: 492, startPoint y: 213, endPoint x: 426, endPoint y: 211, distance: 66.0
click at [424, 211] on div "{% # The YouTube video ID, the last part of the URL or the ID grabbed from YouT…" at bounding box center [655, 353] width 819 height 364
click at [1044, 532] on button "Save" at bounding box center [1036, 538] width 69 height 35
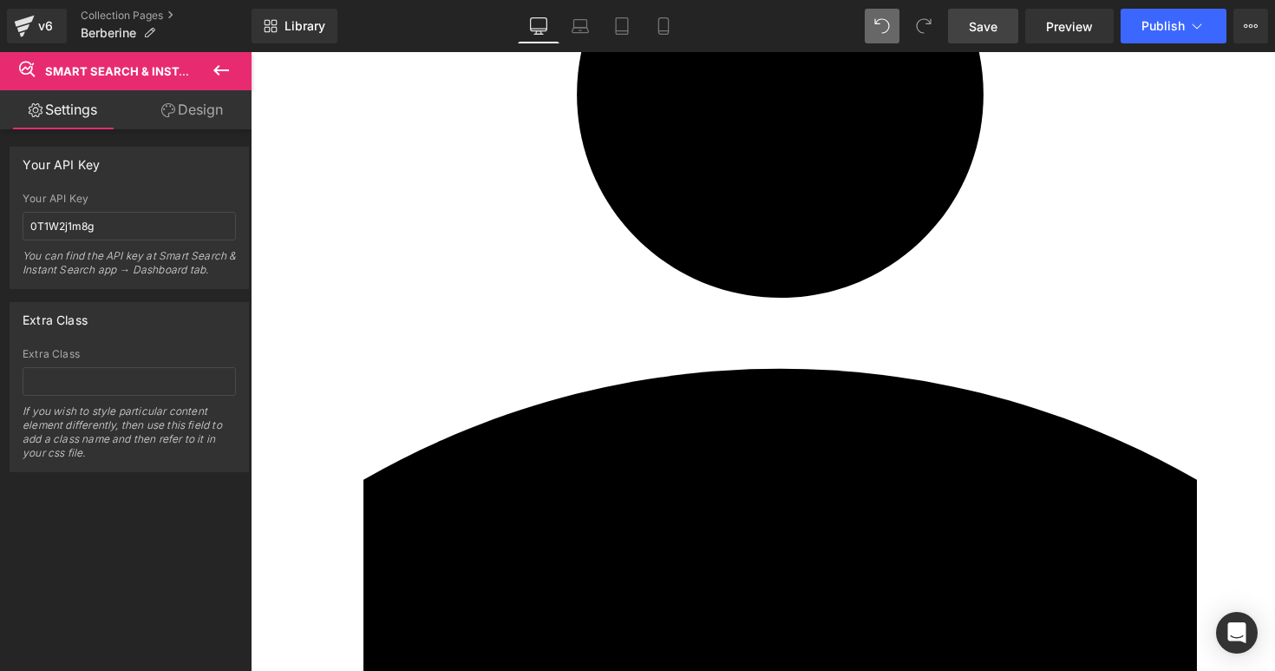
click at [983, 33] on span "Save" at bounding box center [983, 26] width 29 height 18
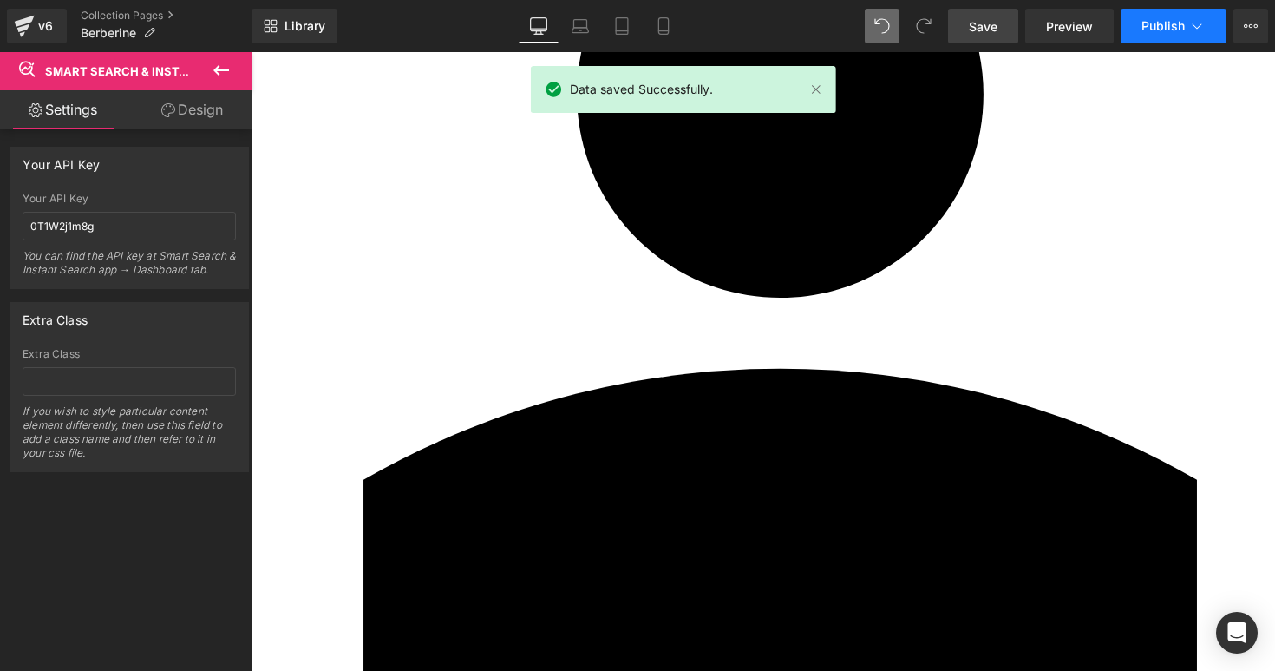
click at [1167, 30] on span "Publish" at bounding box center [1163, 26] width 43 height 14
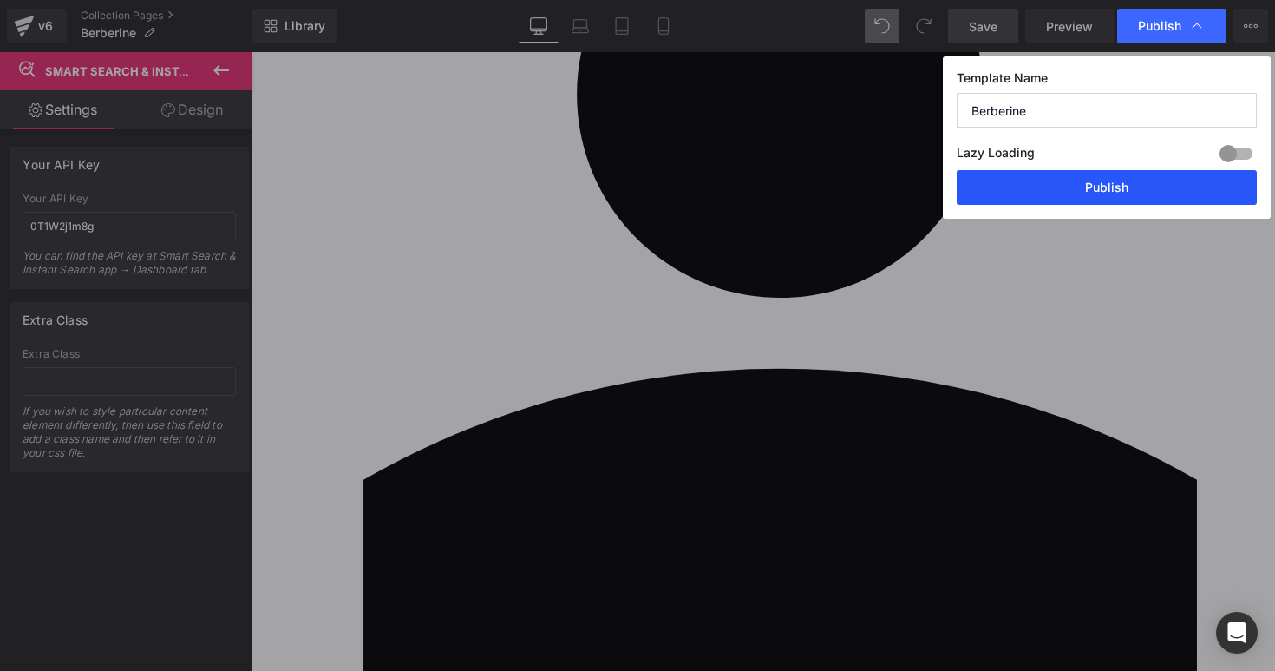
click at [1103, 191] on button "Publish" at bounding box center [1107, 187] width 300 height 35
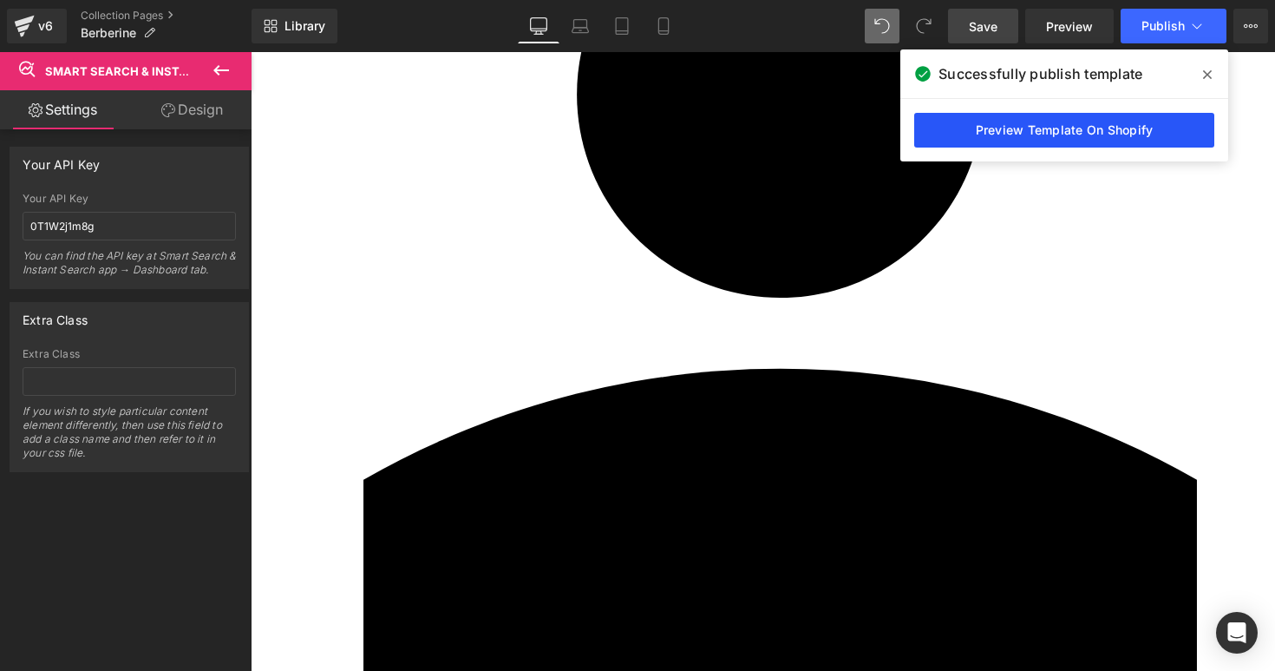
click at [1019, 128] on link "Preview Template On Shopify" at bounding box center [1065, 130] width 300 height 35
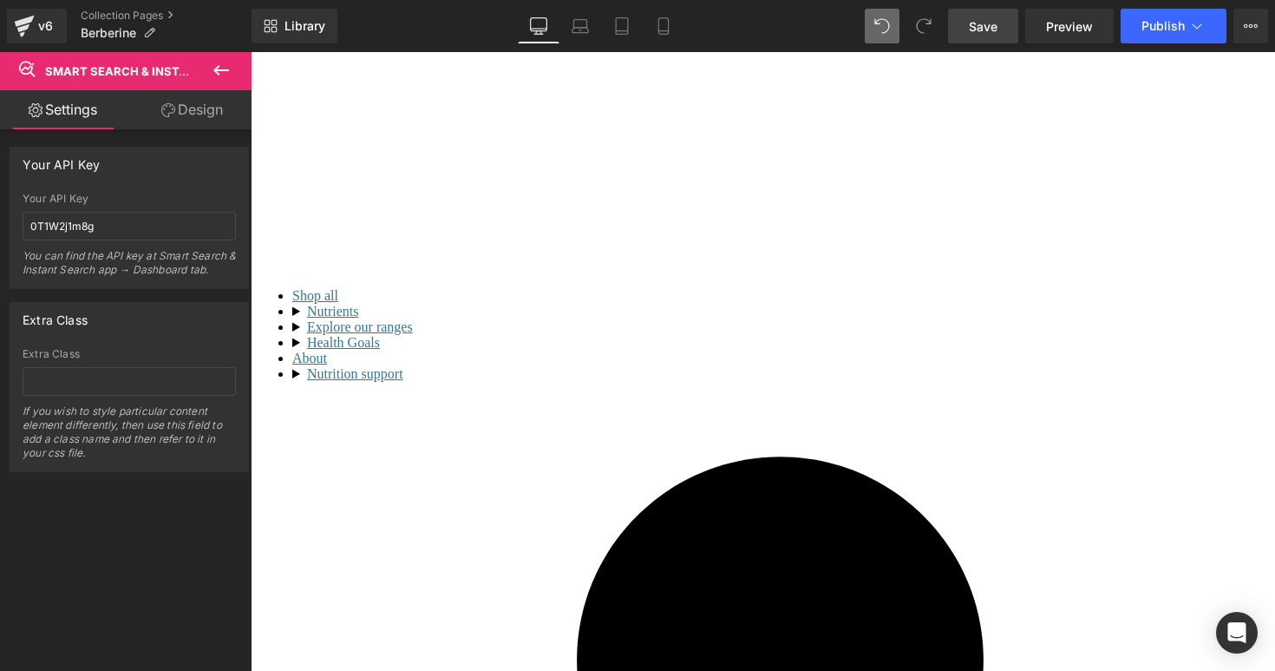
scroll to position [0, 0]
